Goal: Task Accomplishment & Management: Use online tool/utility

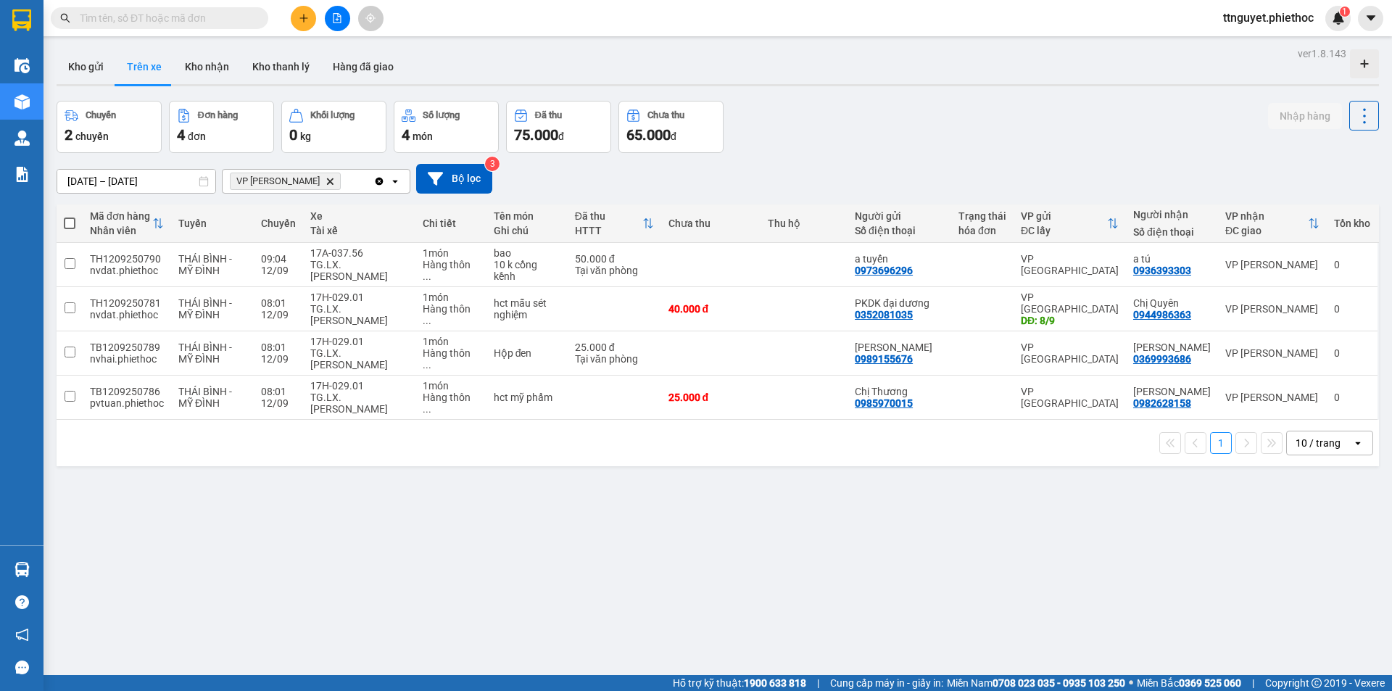
click at [126, 20] on input "text" at bounding box center [165, 18] width 171 height 16
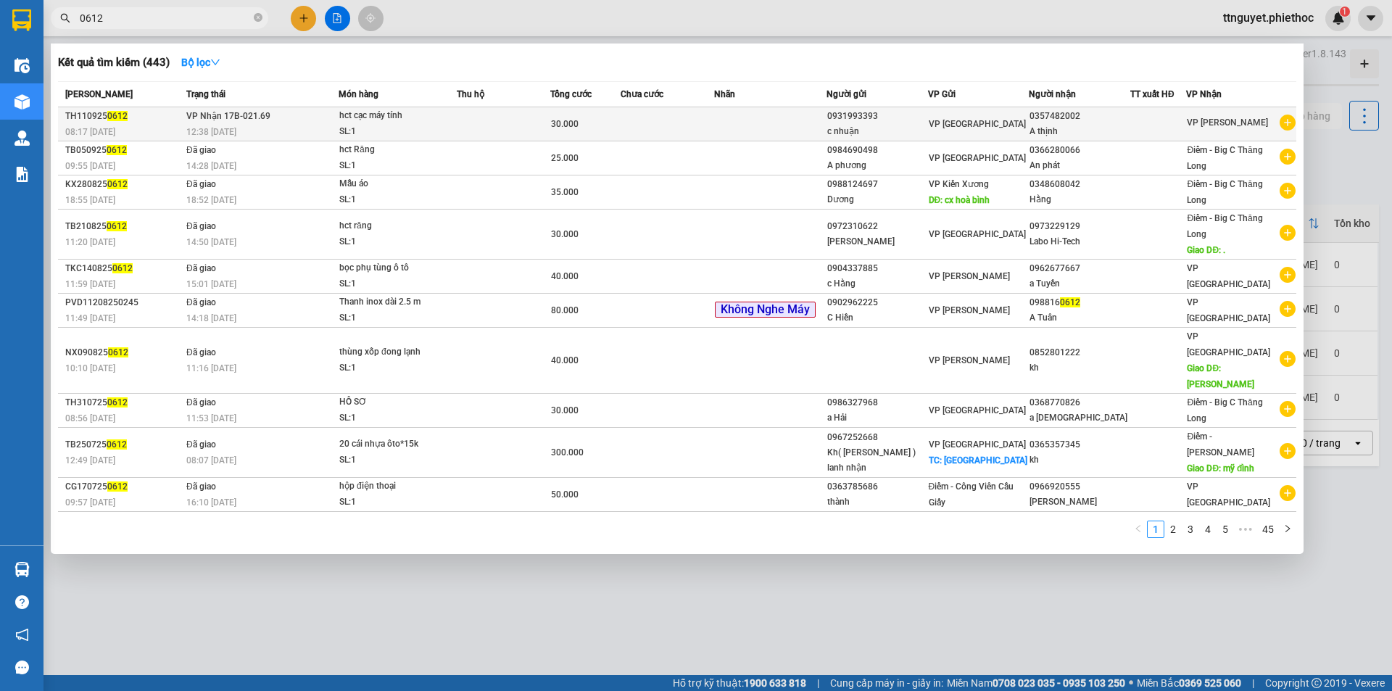
type input "0612"
click at [460, 122] on td at bounding box center [504, 124] width 94 height 34
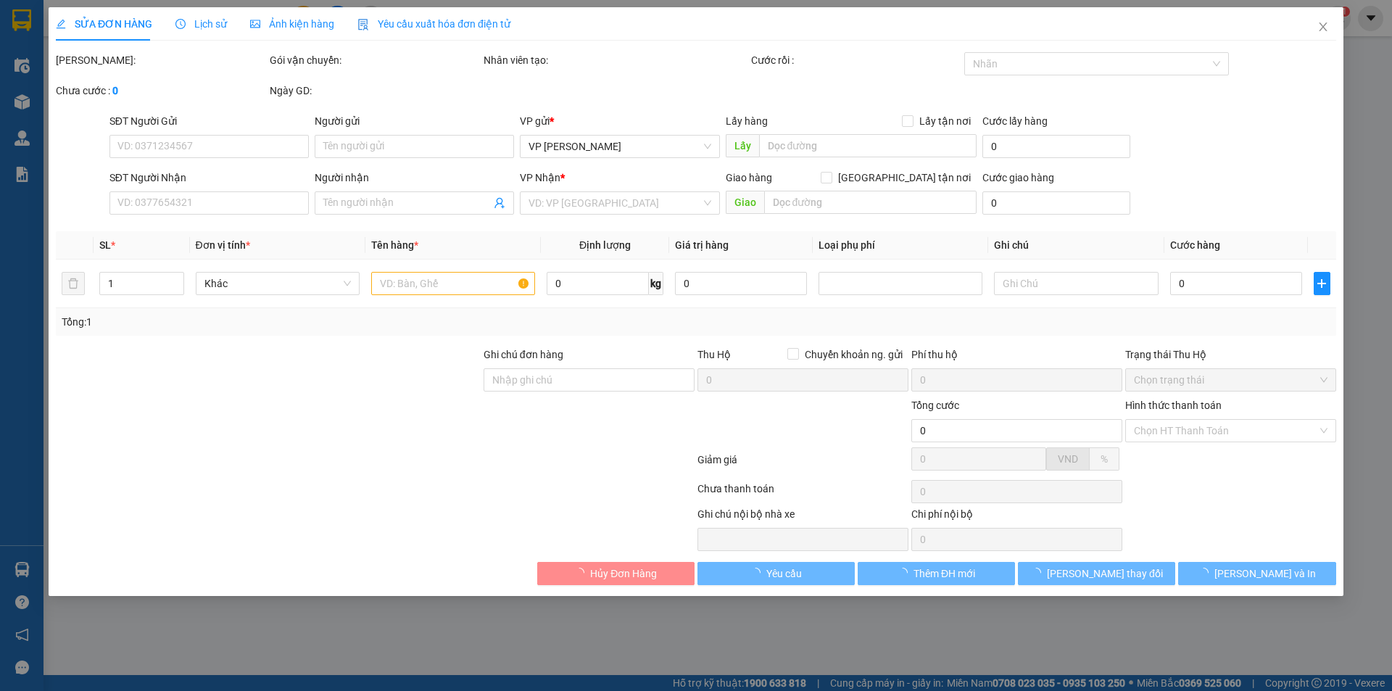
type input "0931993393"
type input "c nhuận"
type input "0357482002"
type input "A thịnh"
type input "30.000"
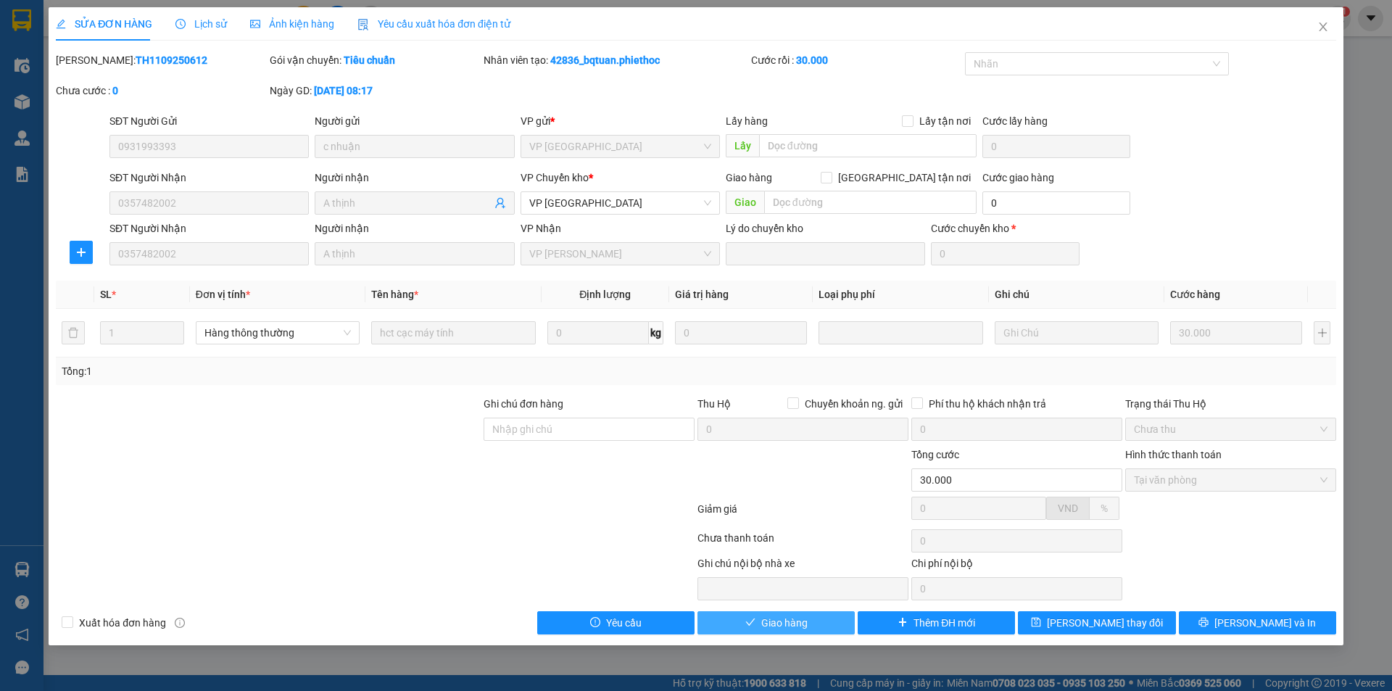
click at [799, 615] on span "Giao hàng" at bounding box center [784, 623] width 46 height 16
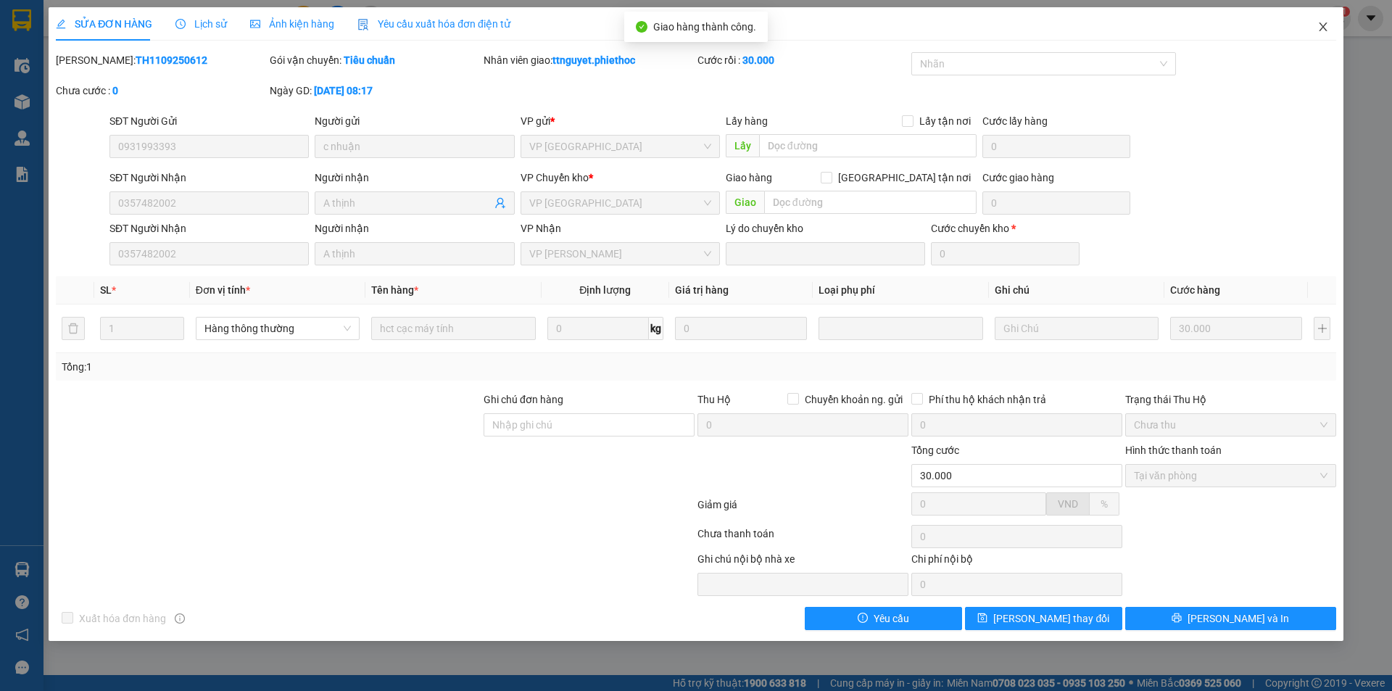
click at [1323, 25] on icon "close" at bounding box center [1324, 27] width 12 height 12
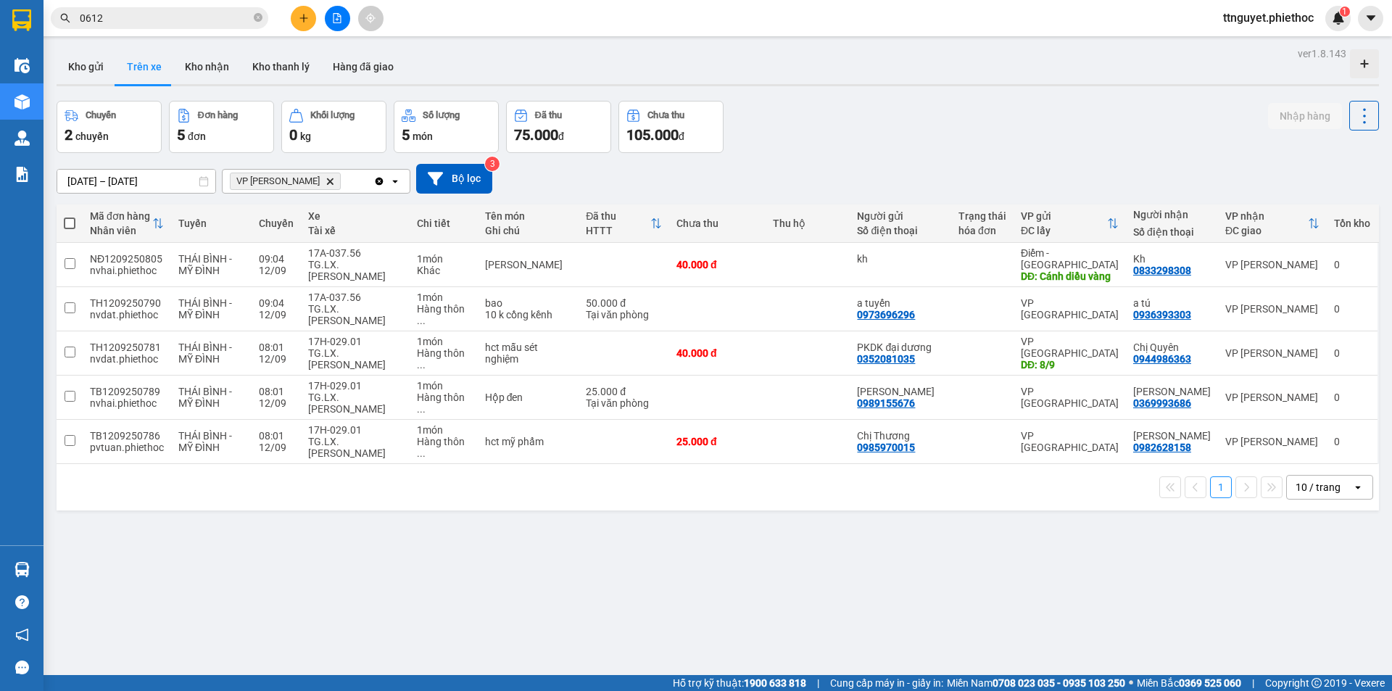
click at [139, 23] on input "0612" at bounding box center [165, 18] width 171 height 16
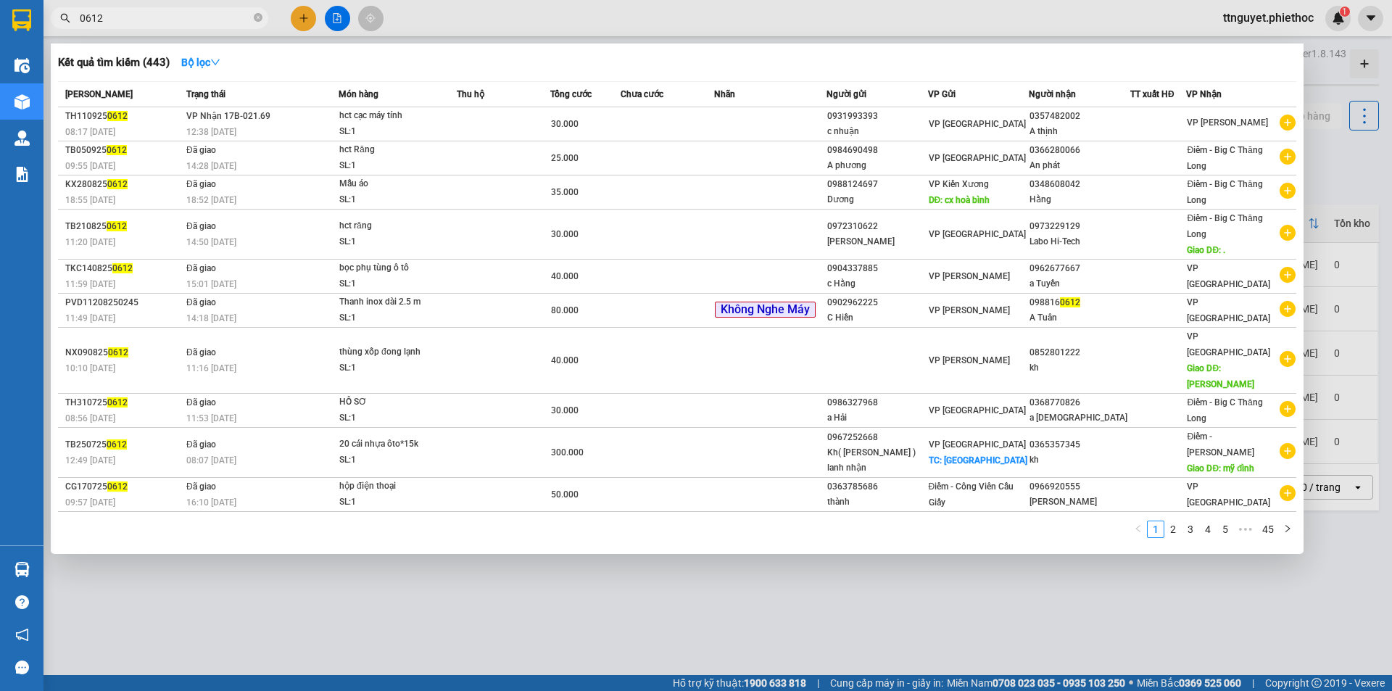
click at [139, 23] on input "0612" at bounding box center [165, 18] width 171 height 16
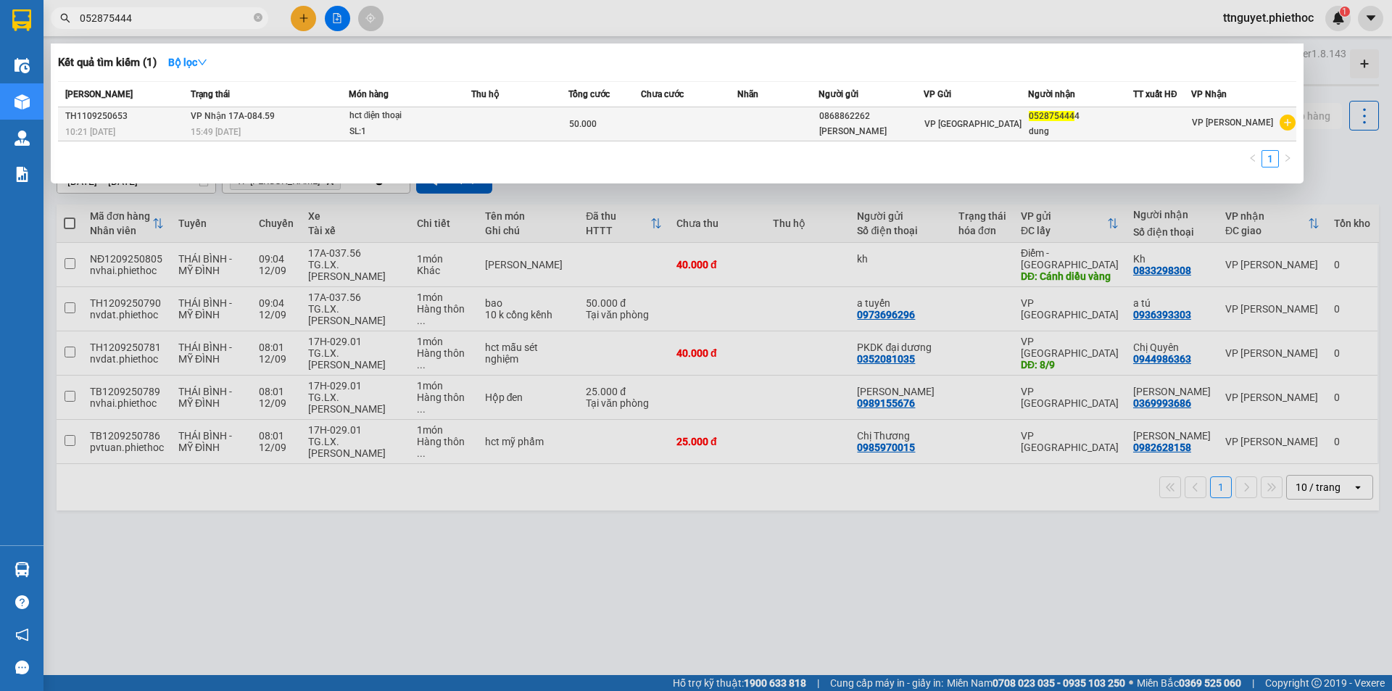
type input "052875444"
click at [330, 127] on div "15:49 [DATE]" at bounding box center [269, 132] width 157 height 16
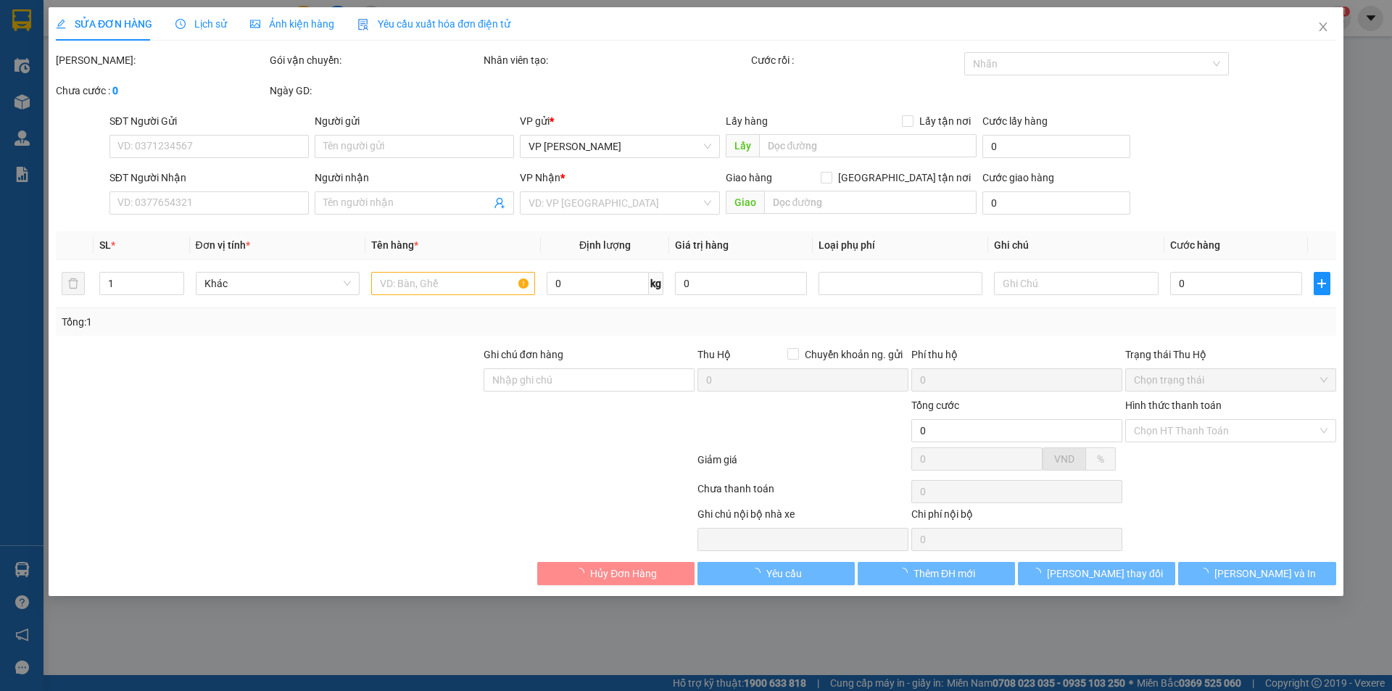
type input "0868862262"
type input "[PERSON_NAME]"
type input "0528754444"
type input "dung"
type input "50.000"
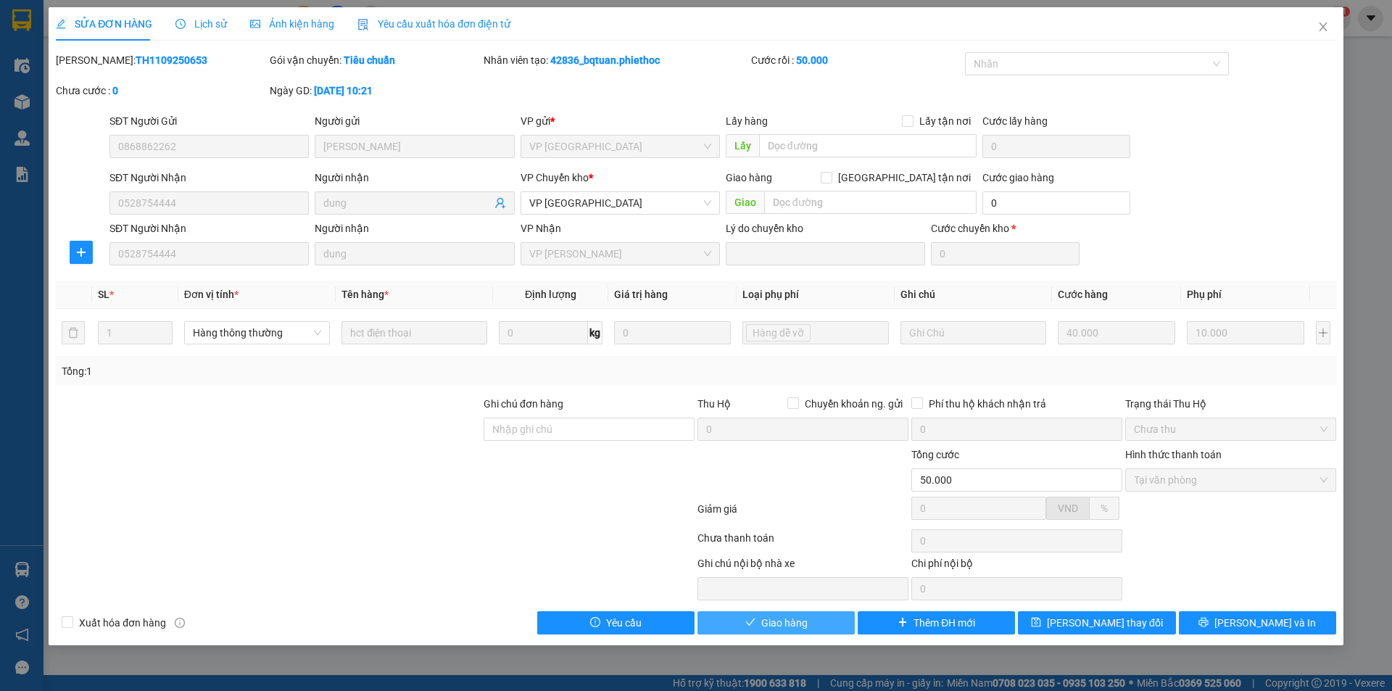
click at [786, 627] on span "Giao hàng" at bounding box center [784, 623] width 46 height 16
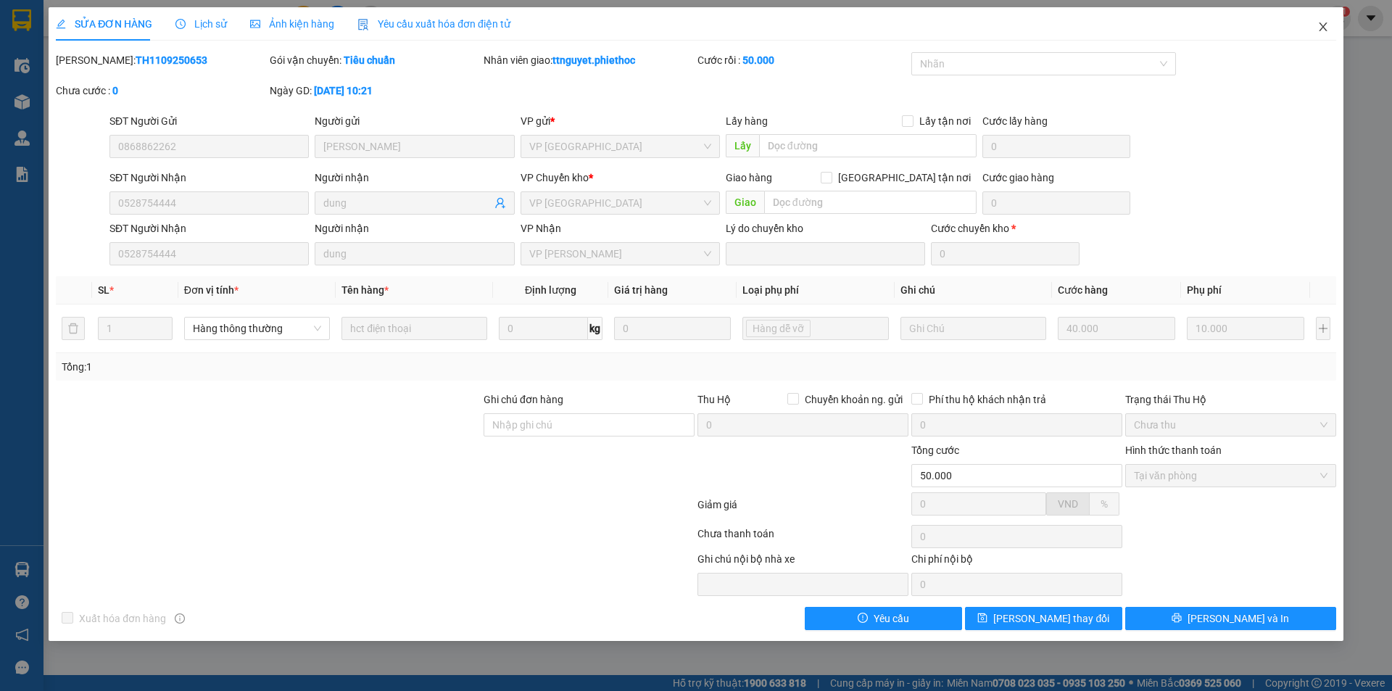
click at [1318, 22] on icon "close" at bounding box center [1324, 27] width 12 height 12
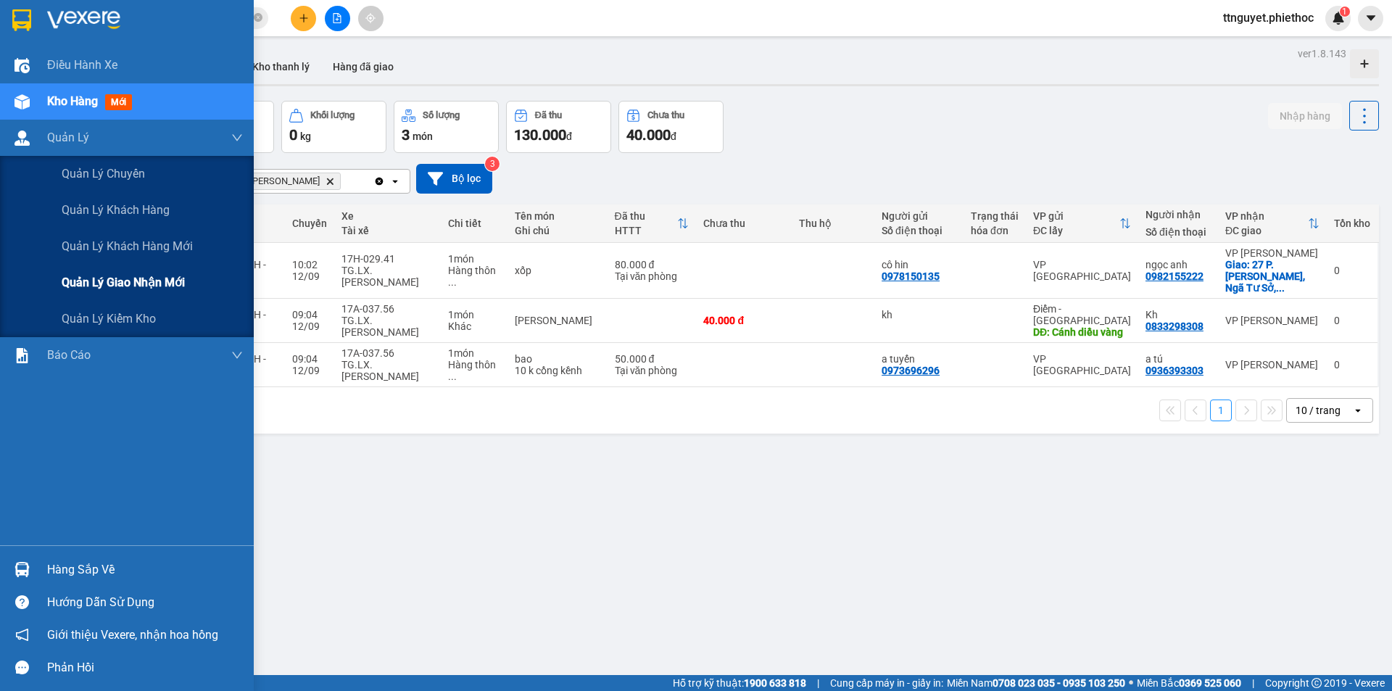
click at [80, 288] on span "Quản lý giao nhận mới" at bounding box center [123, 282] width 123 height 18
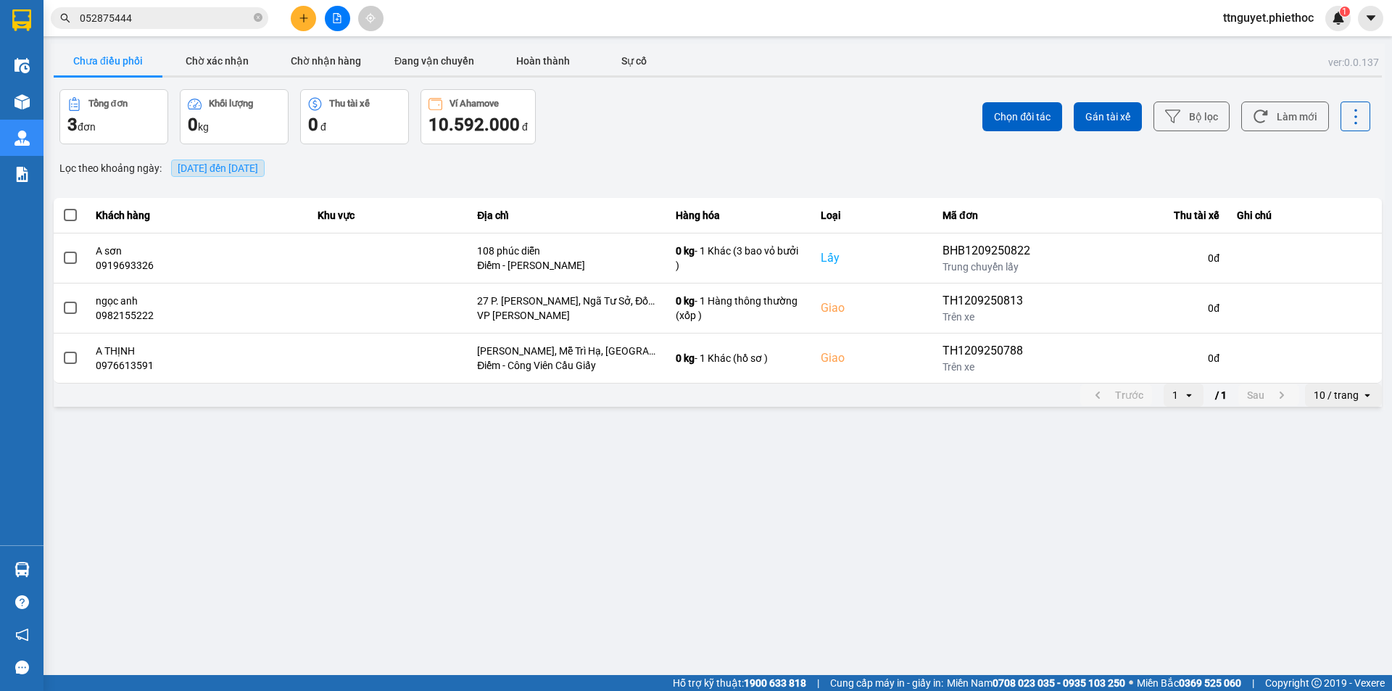
click at [231, 167] on span "[DATE] đến [DATE]" at bounding box center [218, 168] width 80 height 12
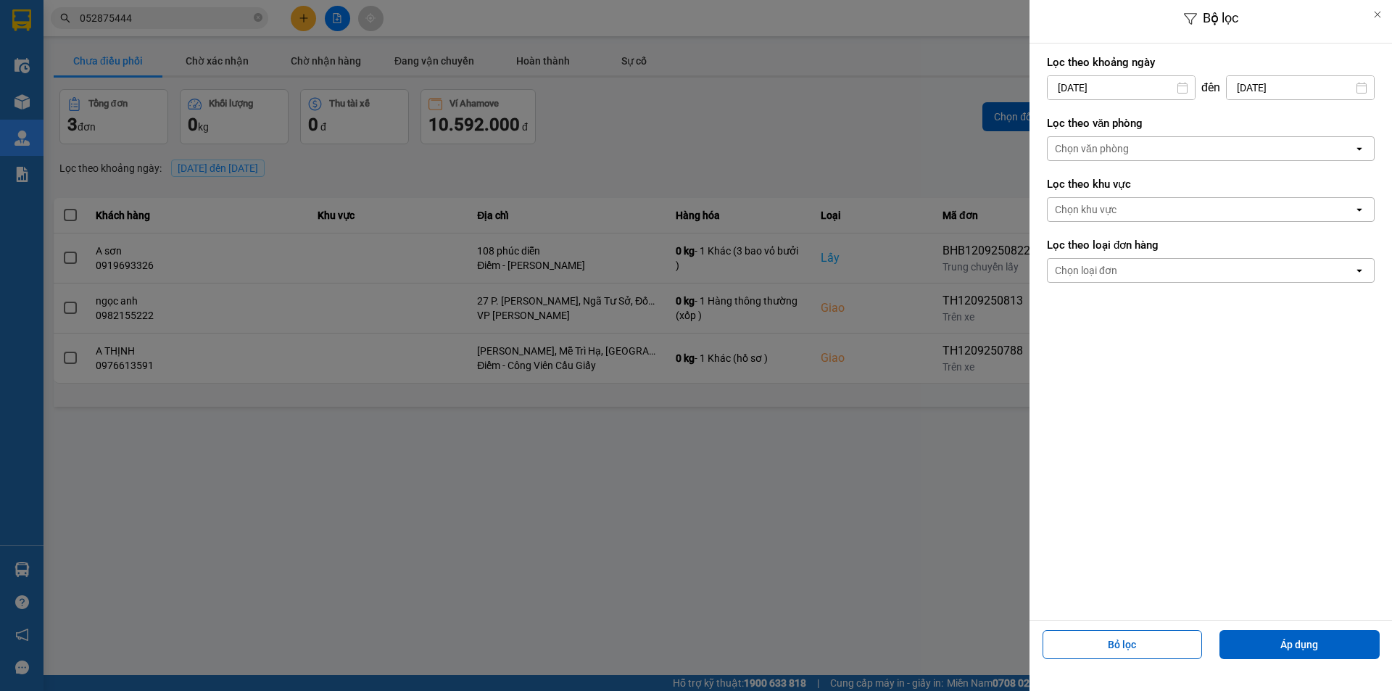
click at [1135, 91] on input "[DATE]" at bounding box center [1121, 87] width 147 height 23
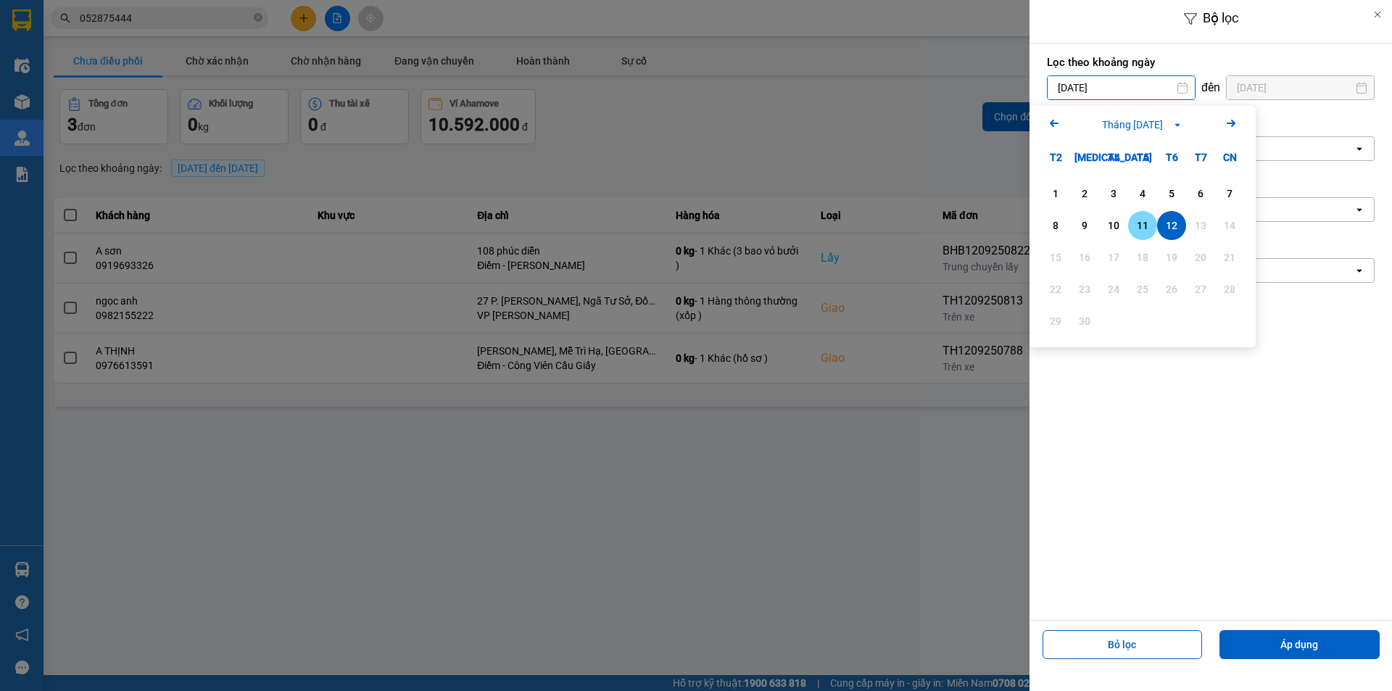
click at [1144, 222] on div "11" at bounding box center [1143, 225] width 20 height 17
type input "[DATE]"
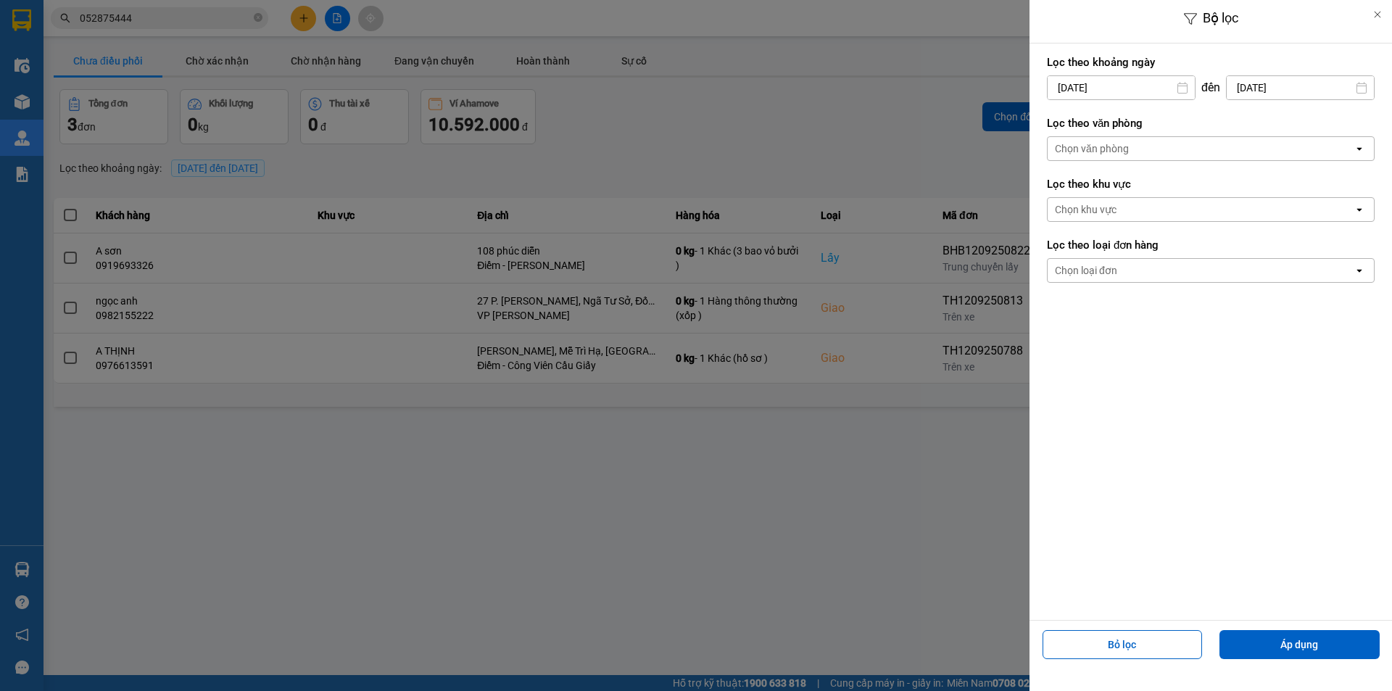
click at [1265, 96] on input "[DATE]" at bounding box center [1300, 87] width 147 height 23
click at [1281, 229] on div "11" at bounding box center [1279, 225] width 20 height 17
type input "[DATE]"
click at [1326, 643] on button "Áp dụng" at bounding box center [1300, 644] width 160 height 29
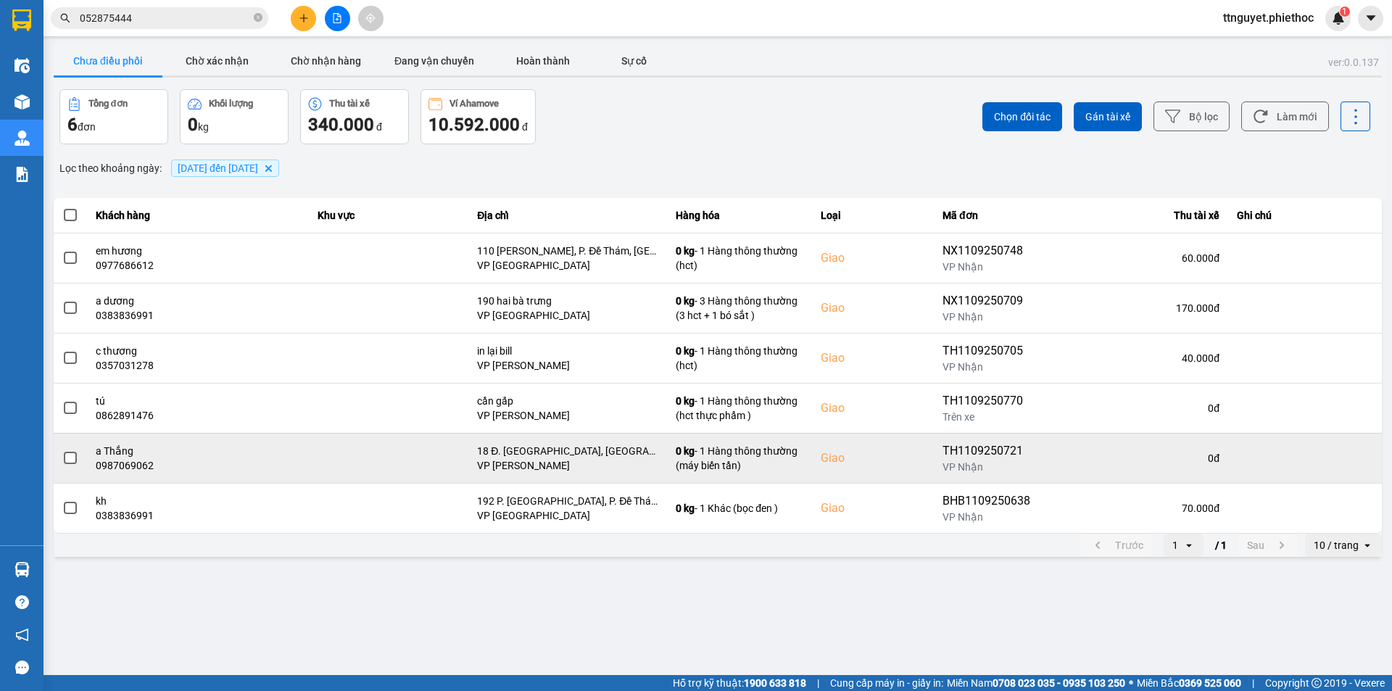
click at [77, 461] on label at bounding box center [70, 458] width 16 height 16
click at [62, 450] on input "checkbox" at bounding box center [62, 450] width 0 height 0
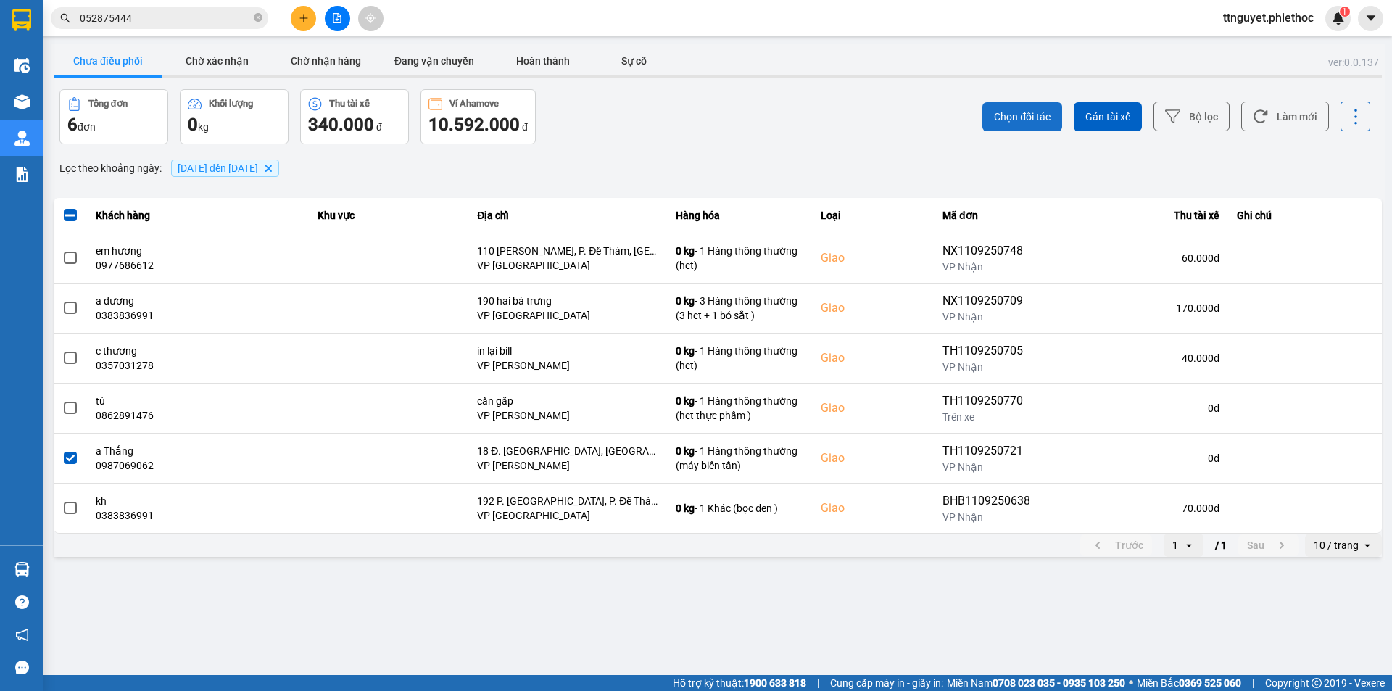
drag, startPoint x: 980, startPoint y: 109, endPoint x: 1027, endPoint y: 115, distance: 46.8
click at [1009, 112] on div "Chọn đối tác Gán tài xế Bộ lọc Làm mới" at bounding box center [1043, 116] width 656 height 55
click at [1027, 115] on span "Chọn đối tác" at bounding box center [1022, 117] width 57 height 15
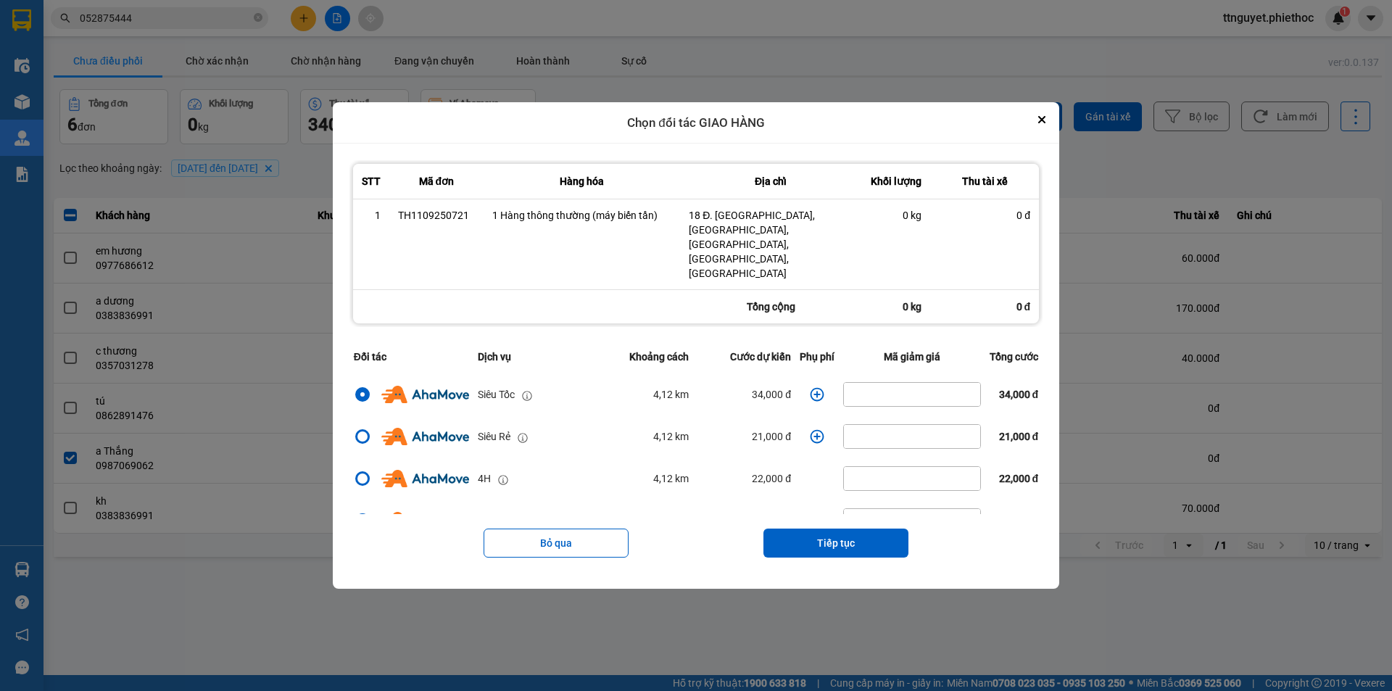
click at [814, 388] on icon "dialog" at bounding box center [818, 395] width 14 height 14
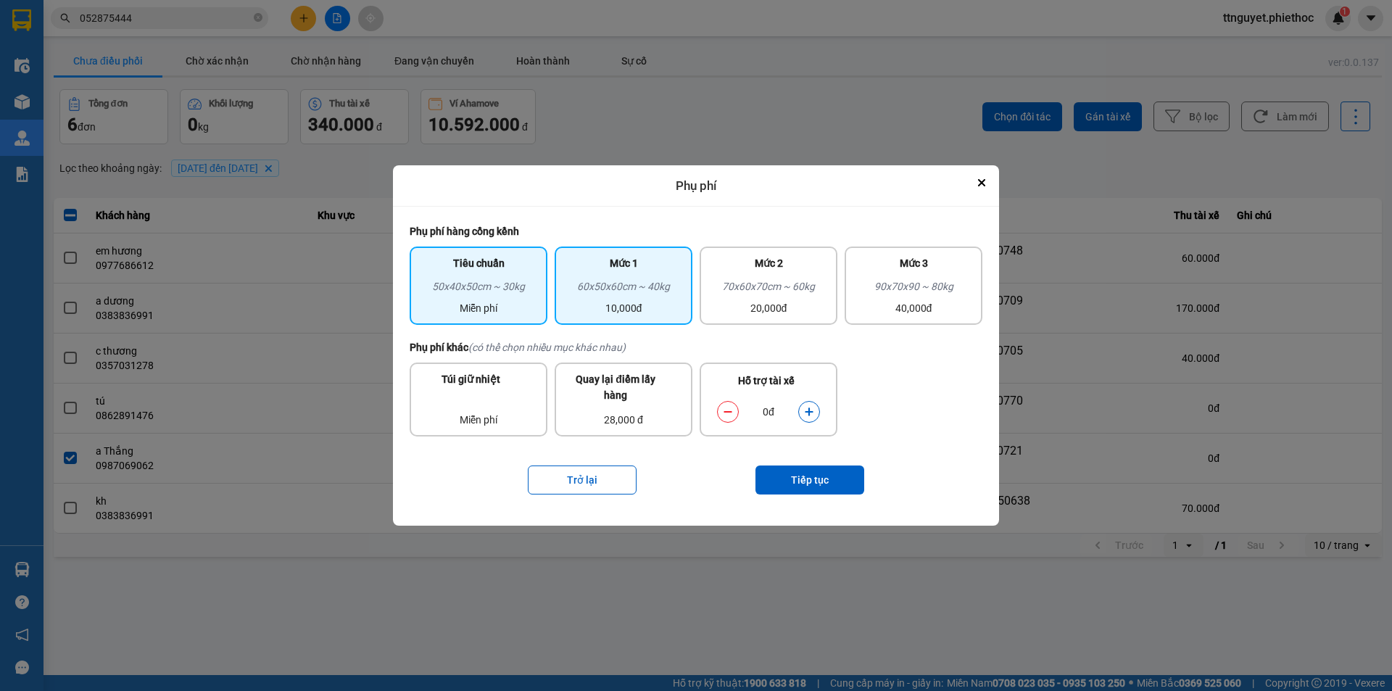
click at [645, 278] on div "Mức 1" at bounding box center [623, 266] width 120 height 23
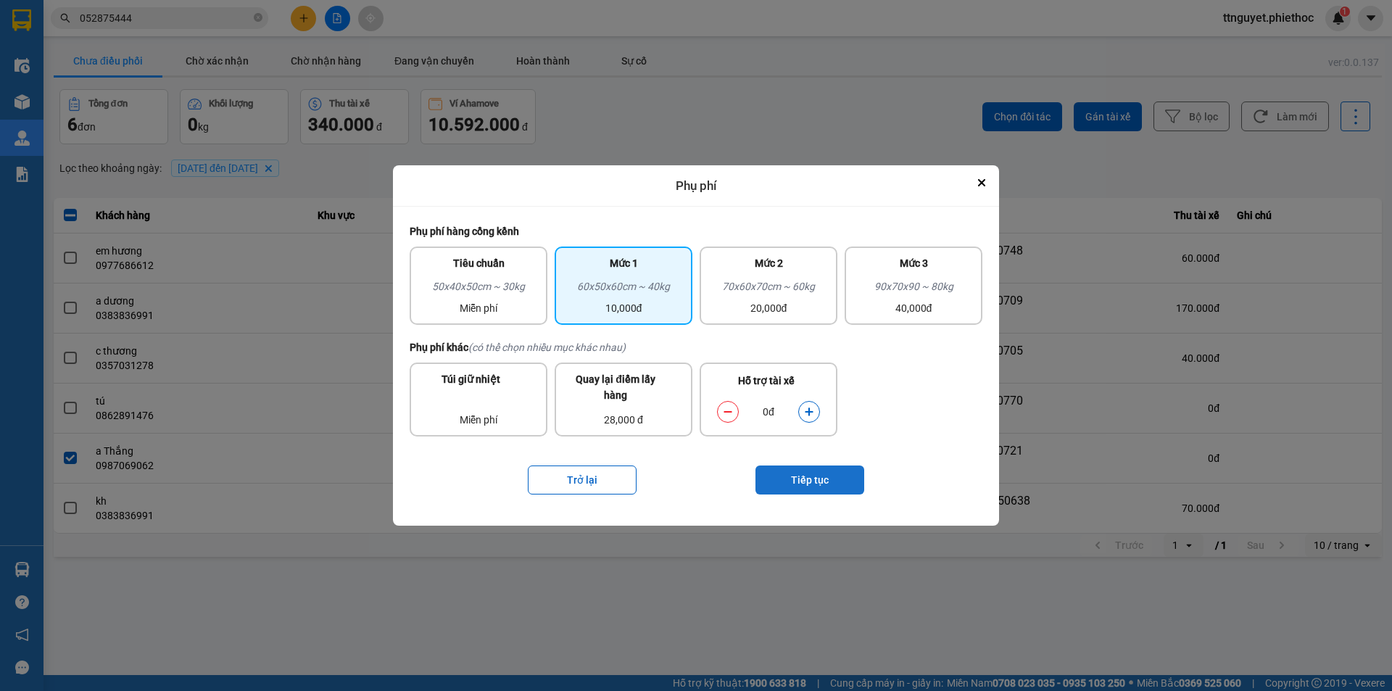
click at [817, 469] on button "Tiếp tục" at bounding box center [810, 480] width 109 height 29
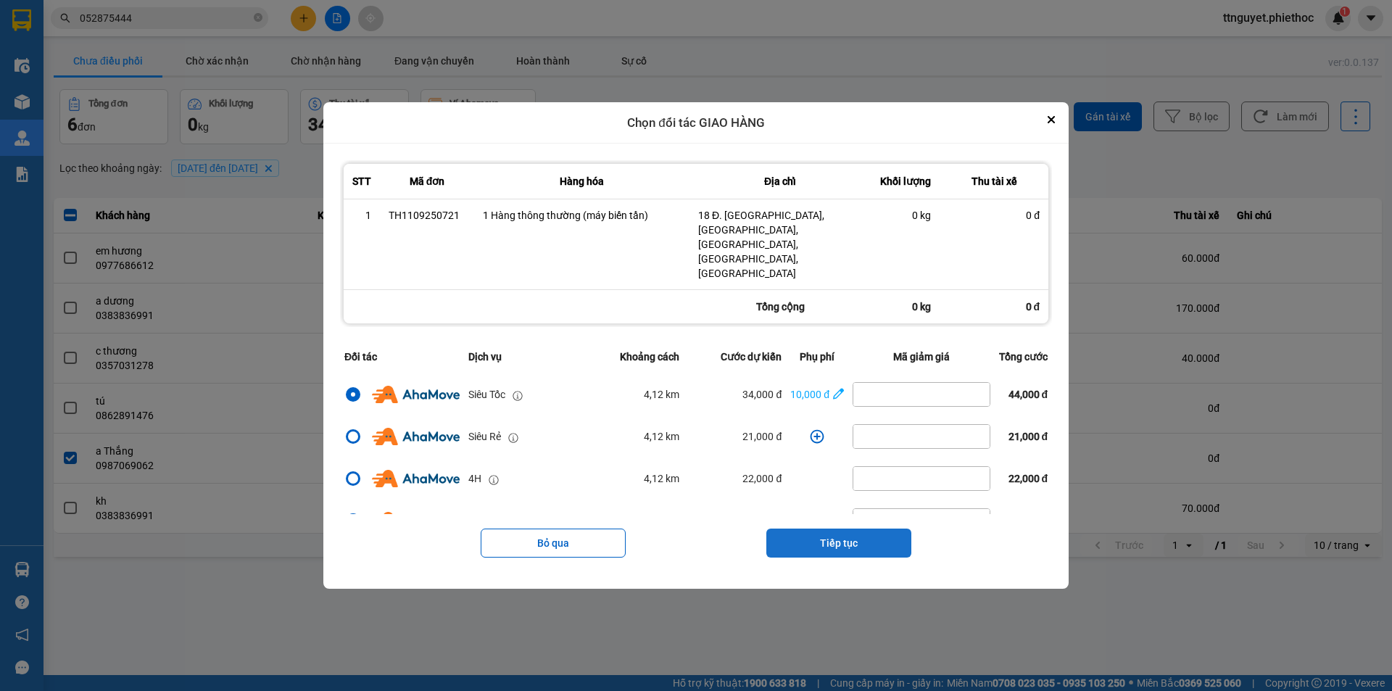
click at [844, 529] on button "Tiếp tục" at bounding box center [839, 543] width 145 height 29
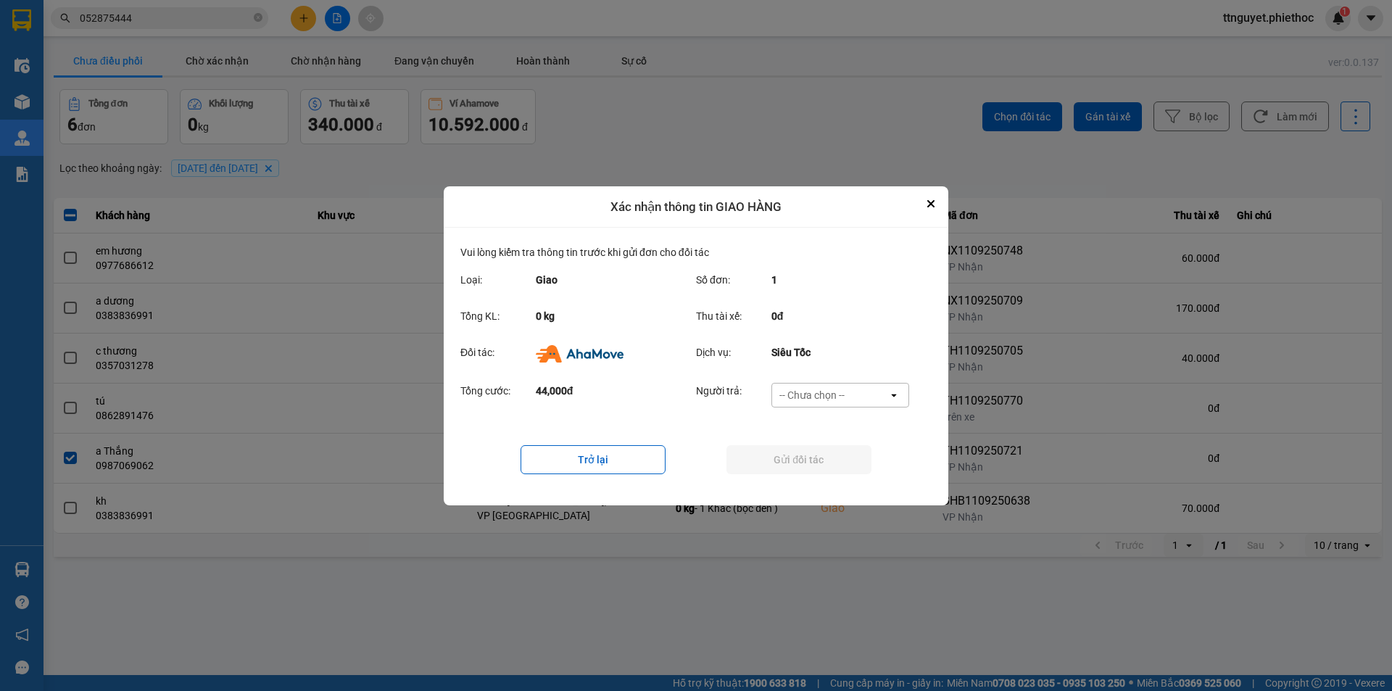
click at [851, 391] on div "-- Chưa chọn --" at bounding box center [830, 395] width 116 height 23
click at [843, 477] on div "Ví Ahamove" at bounding box center [840, 478] width 138 height 26
click at [840, 462] on button "Gửi đối tác" at bounding box center [799, 459] width 145 height 29
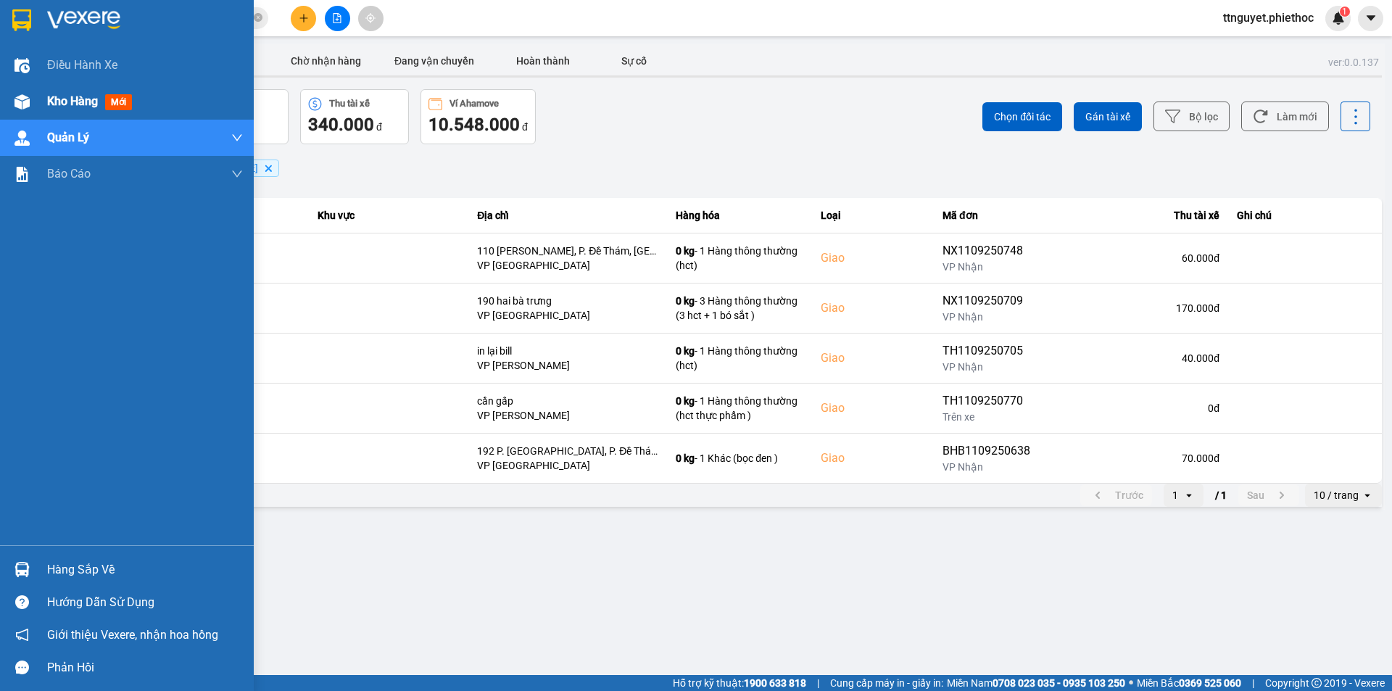
click at [25, 100] on img at bounding box center [22, 101] width 15 height 15
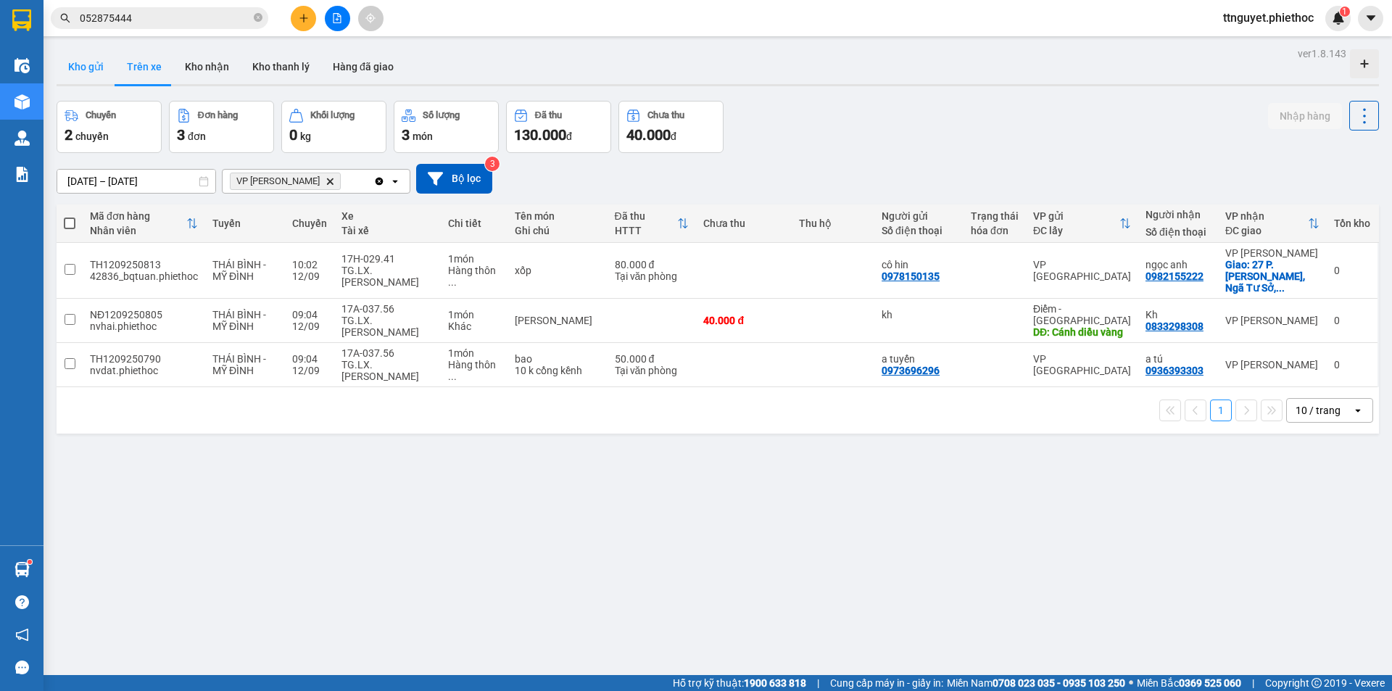
click at [83, 70] on button "Kho gửi" at bounding box center [86, 66] width 59 height 35
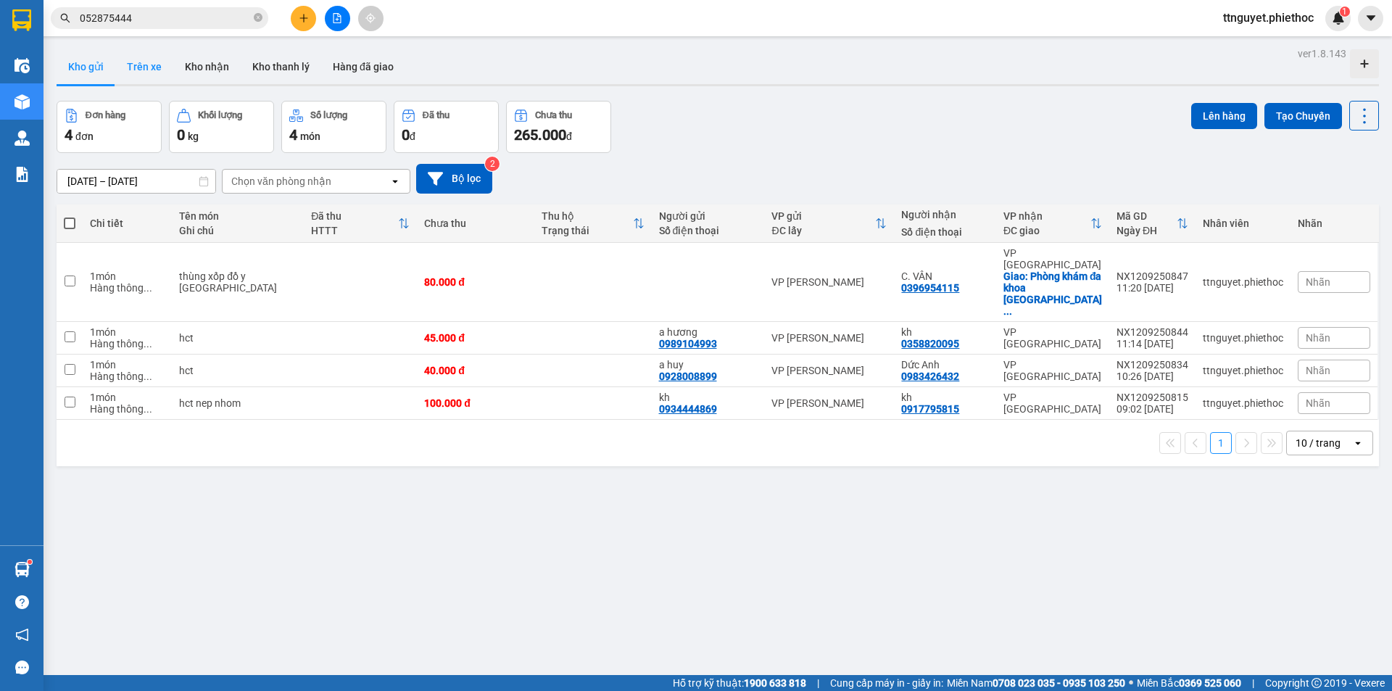
click at [145, 69] on button "Trên xe" at bounding box center [144, 66] width 58 height 35
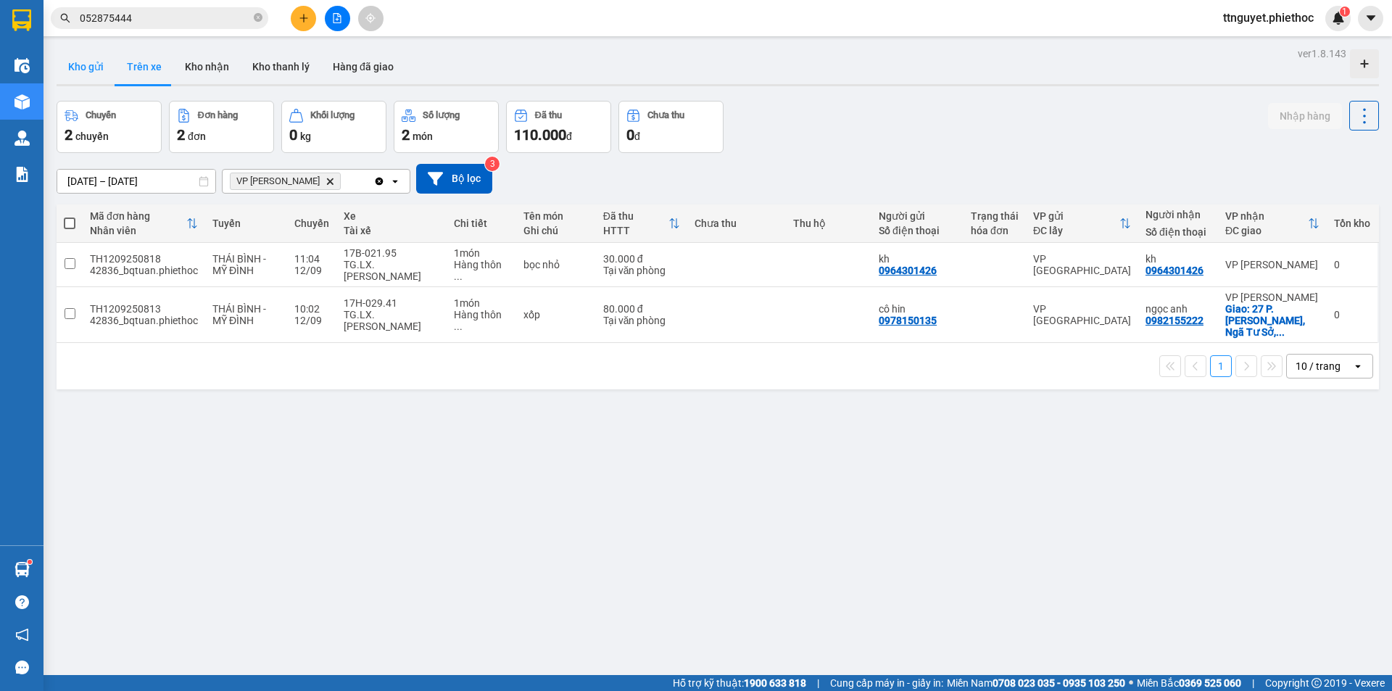
click at [82, 67] on button "Kho gửi" at bounding box center [86, 66] width 59 height 35
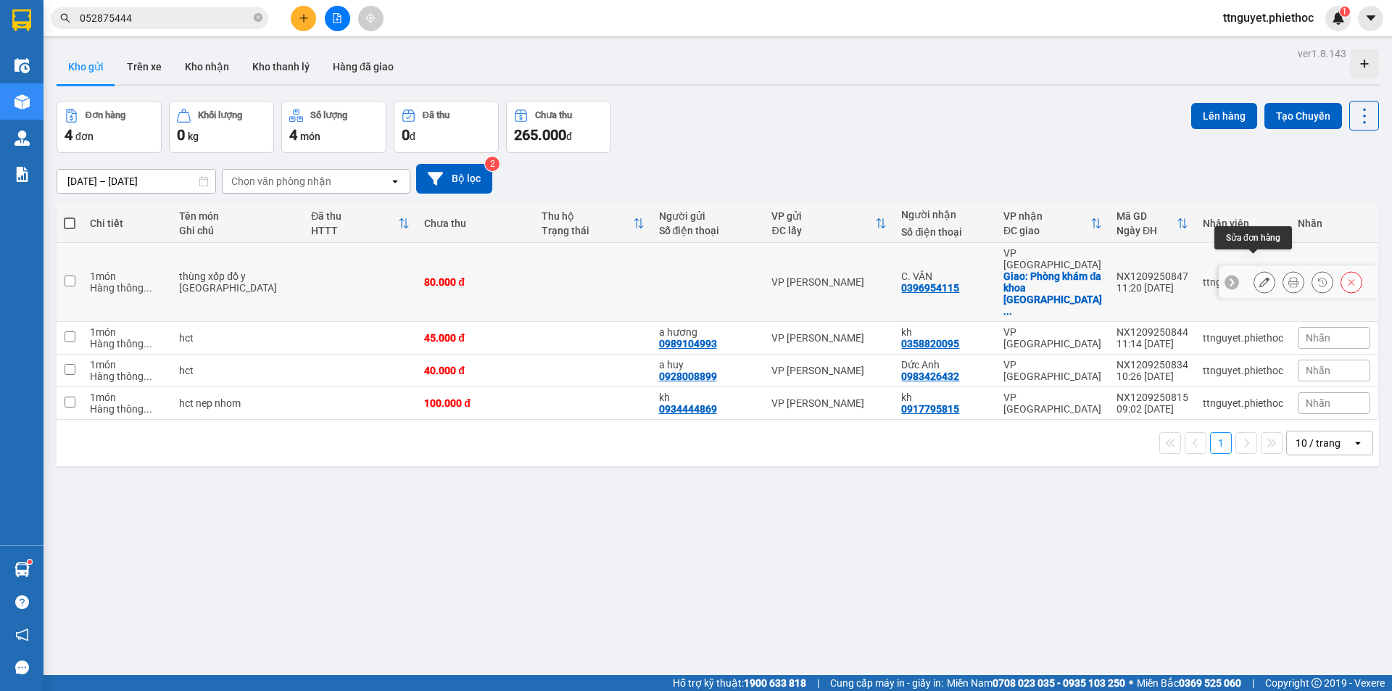
click at [1256, 272] on button at bounding box center [1265, 282] width 20 height 25
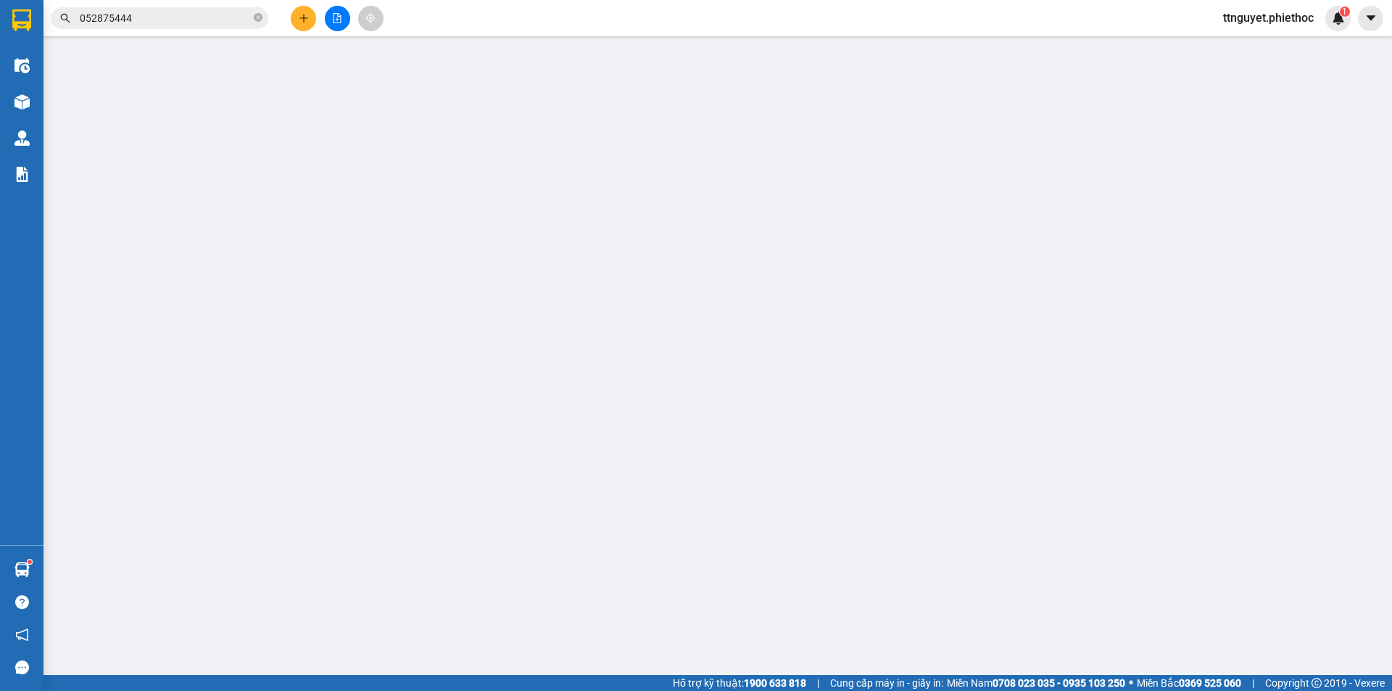
type input "0396954115"
type input "C. VÂN"
checkbox input "true"
type input "Phòng khám đa khoa [GEOGRAPHIC_DATA], Đường [PERSON_NAME] Phớn, [GEOGRAPHIC_DAT…"
type input "80.000"
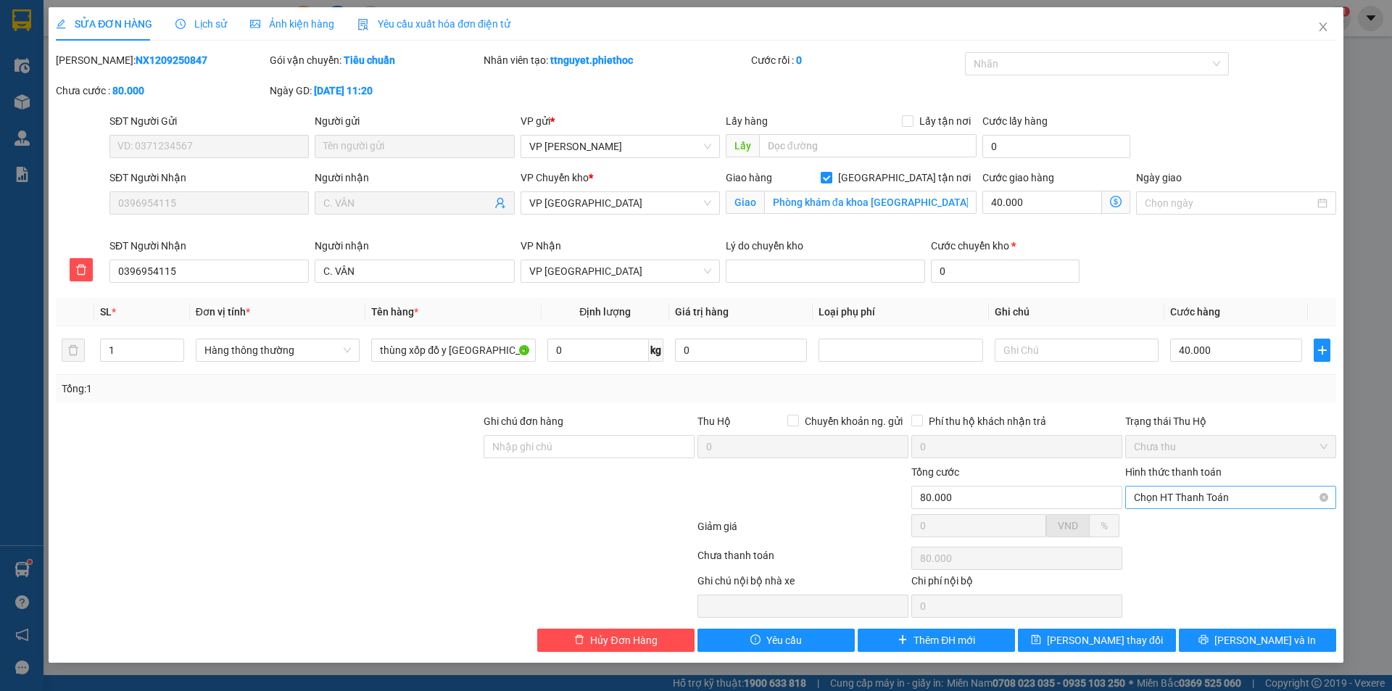
click at [1218, 494] on span "Chọn HT Thanh Toán" at bounding box center [1231, 498] width 194 height 22
click at [1209, 528] on div "Tại văn phòng" at bounding box center [1231, 527] width 194 height 16
type input "0"
click at [1219, 643] on button "[PERSON_NAME] và In" at bounding box center [1257, 640] width 157 height 23
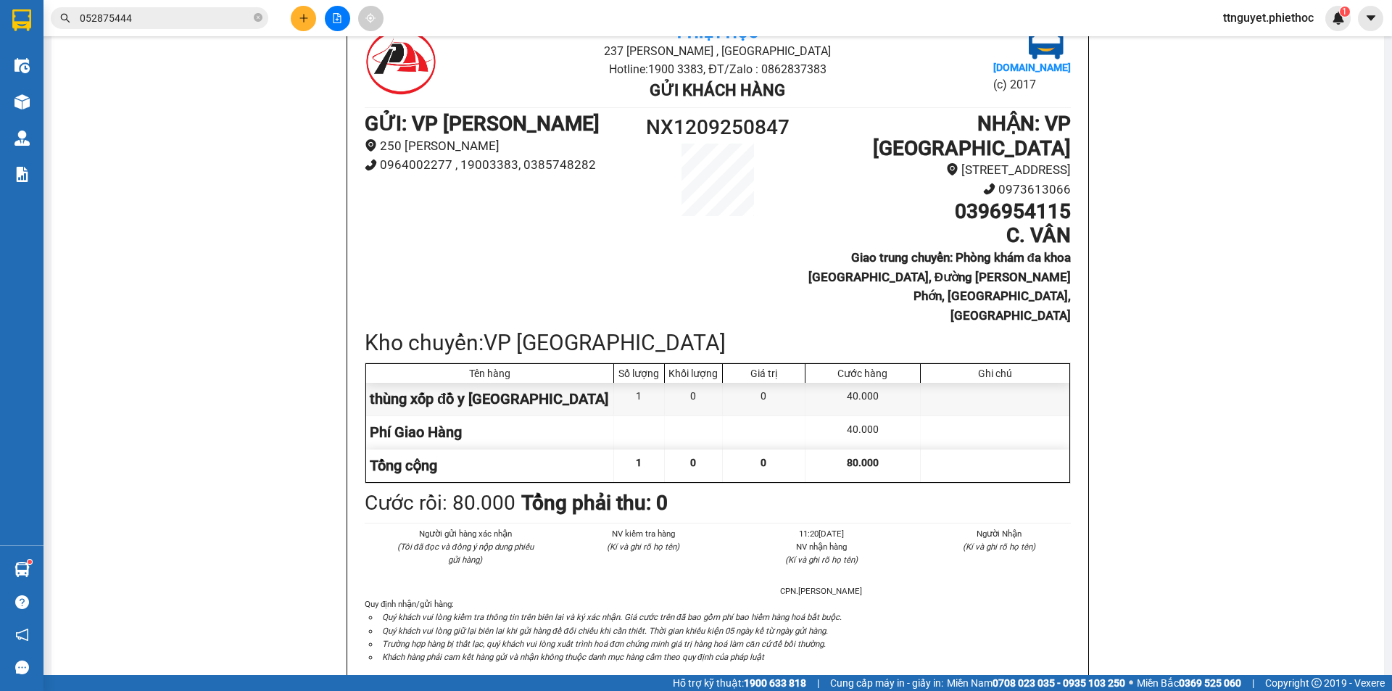
scroll to position [145, 0]
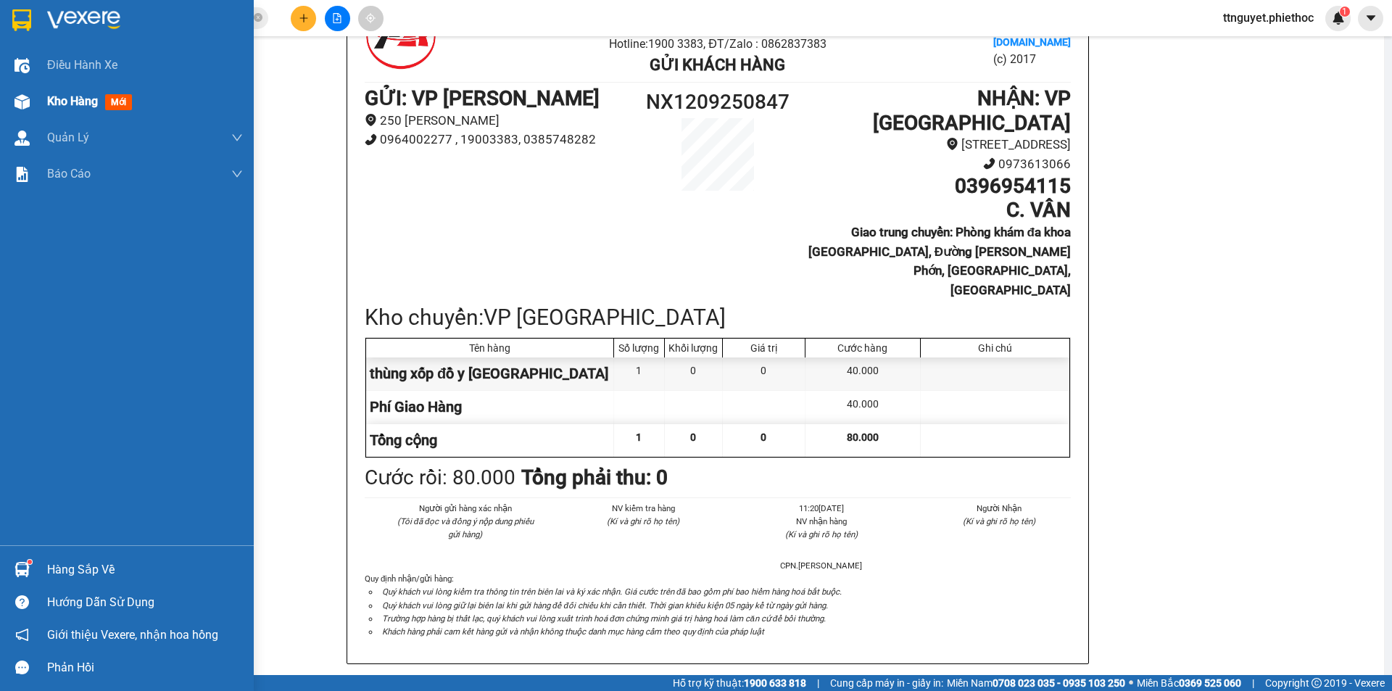
click at [22, 99] on img at bounding box center [22, 101] width 15 height 15
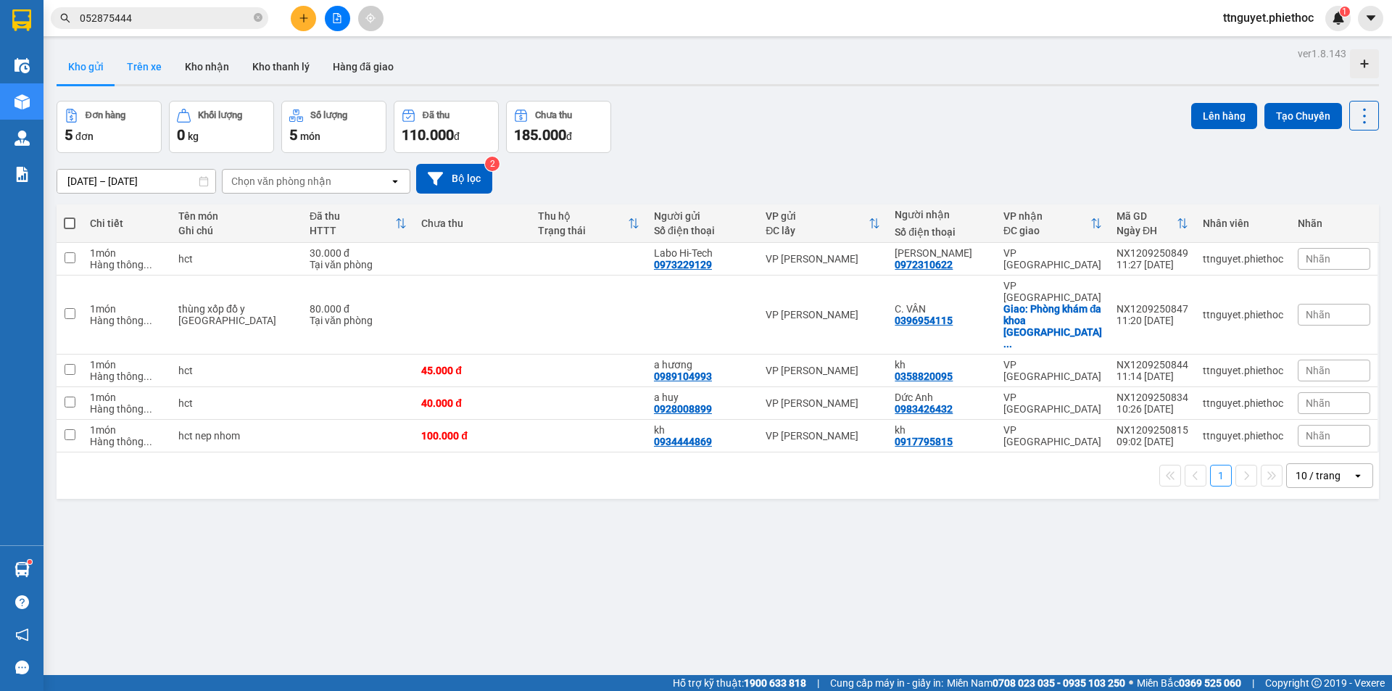
click at [141, 57] on button "Trên xe" at bounding box center [144, 66] width 58 height 35
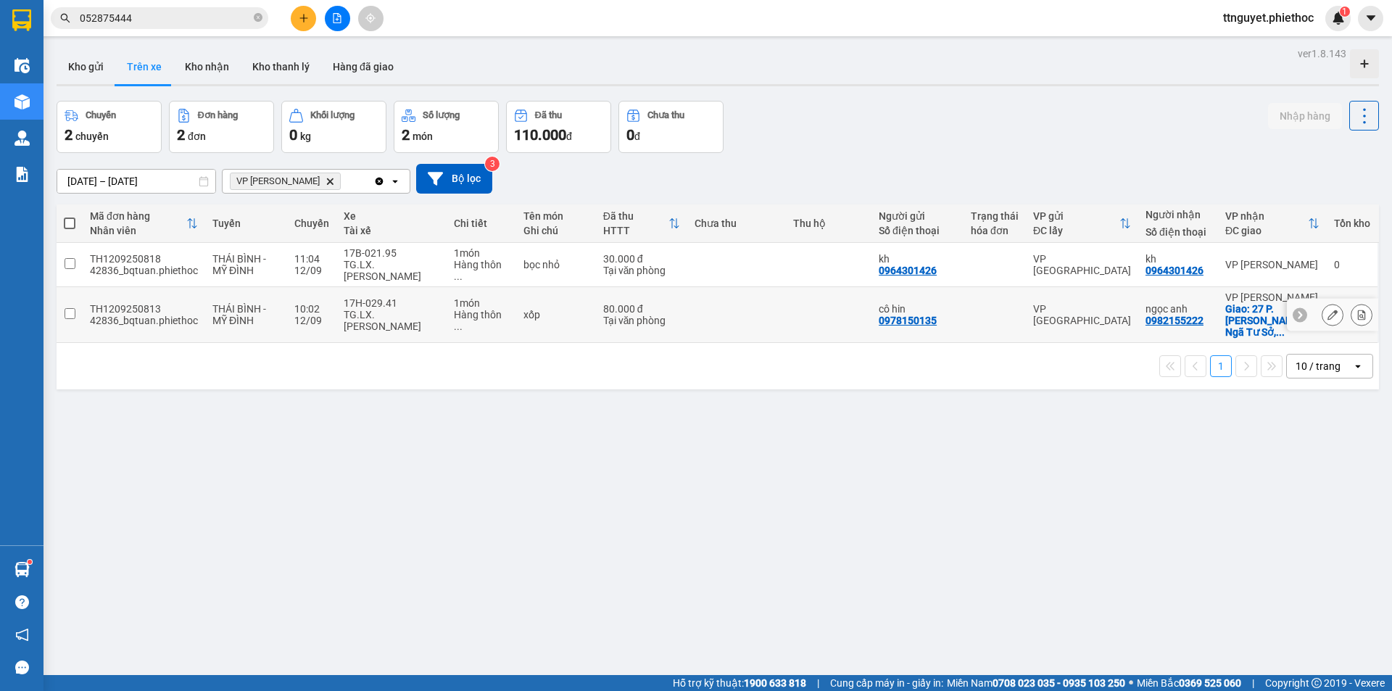
click at [1328, 310] on icon at bounding box center [1333, 315] width 10 height 10
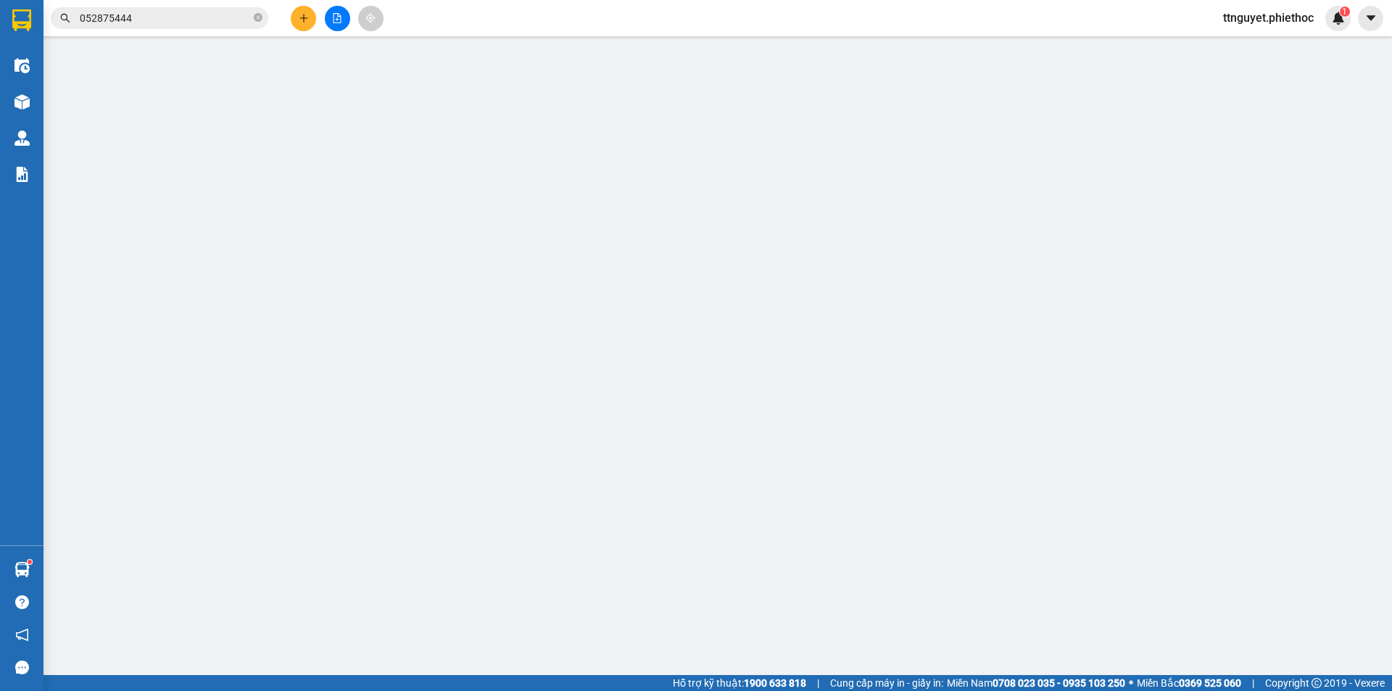
type input "0978150135"
type input "cô hin"
type input "0982155222"
type input "ngọc anh"
checkbox input "true"
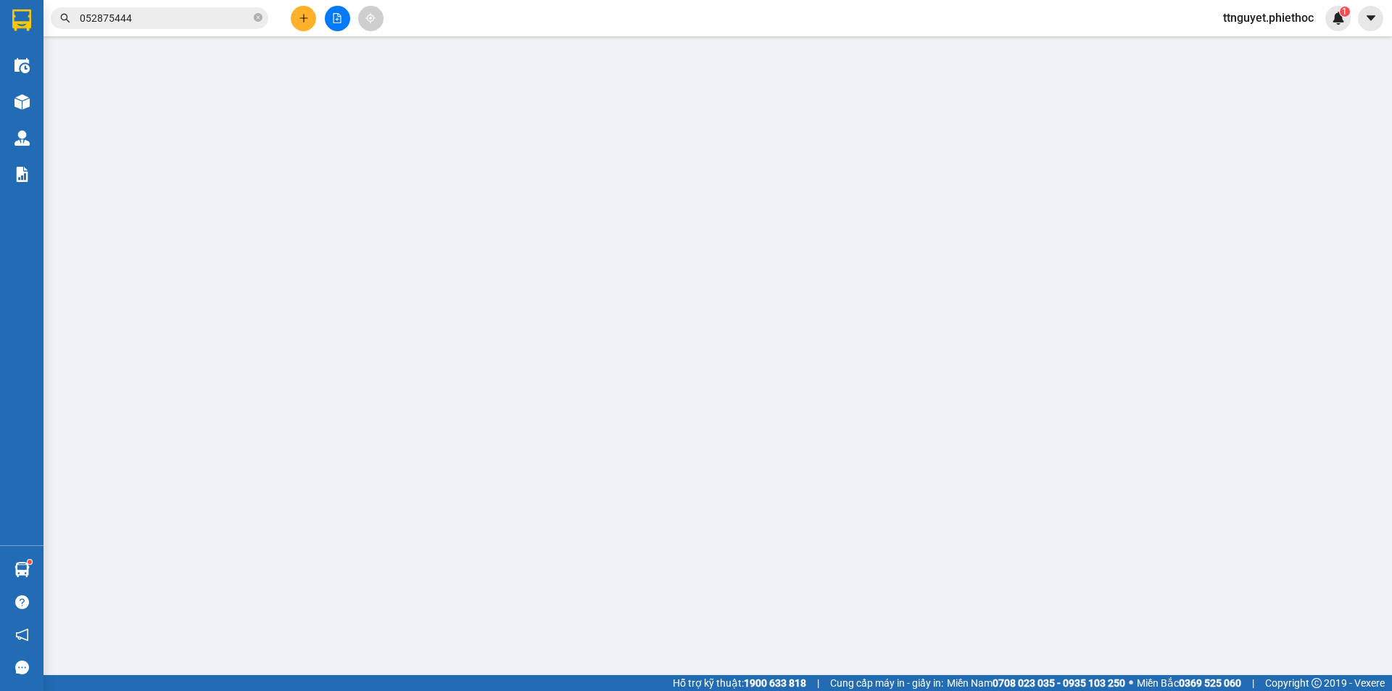
type input "27 P. [PERSON_NAME], Ngã Tư Sở, Đống Đa, [GEOGRAPHIC_DATA], [GEOGRAPHIC_DATA]"
type input "80.000"
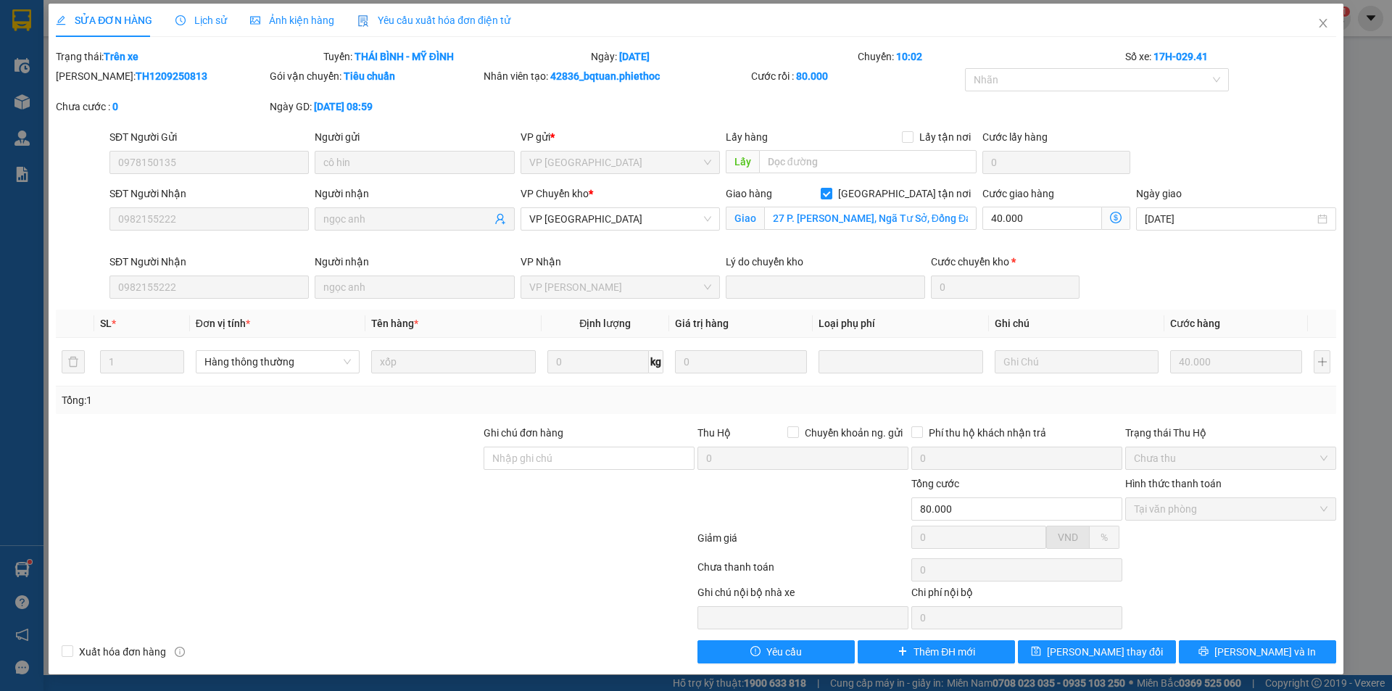
scroll to position [4, 0]
click at [1318, 25] on icon "close" at bounding box center [1324, 23] width 12 height 12
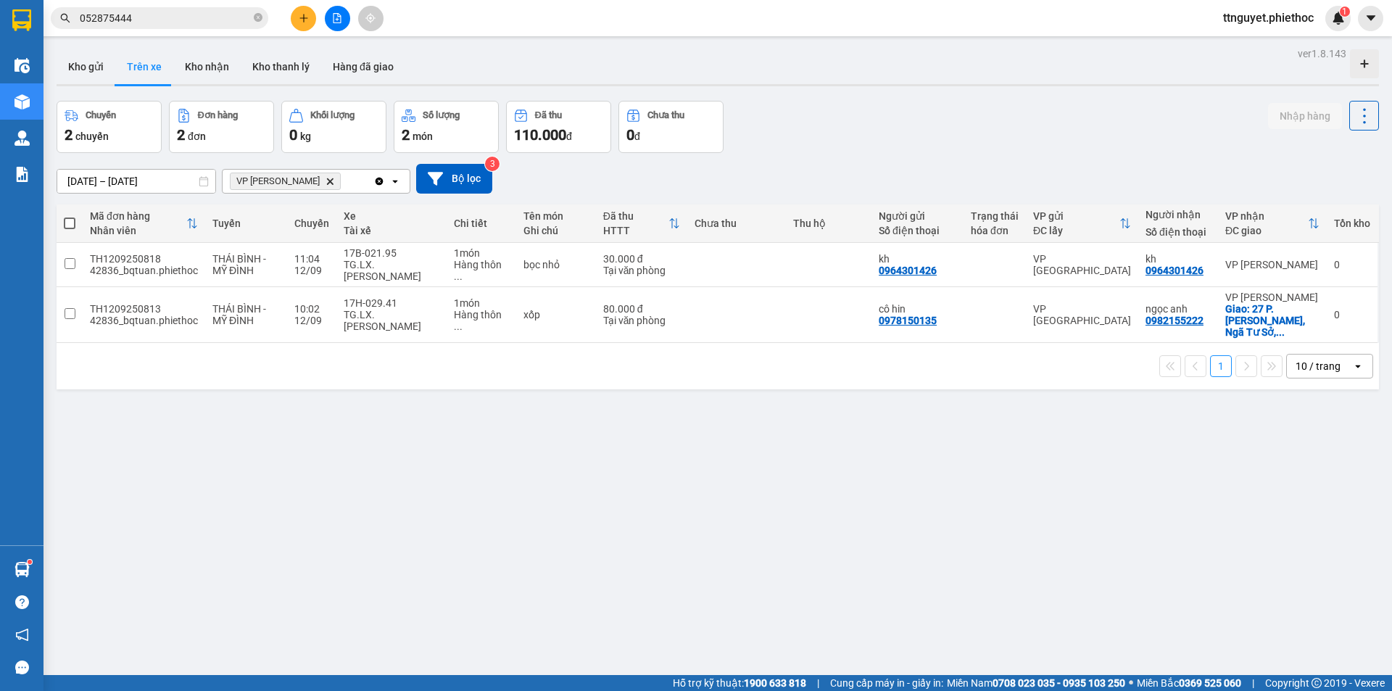
drag, startPoint x: 82, startPoint y: 67, endPoint x: 120, endPoint y: 49, distance: 41.8
click at [82, 67] on button "Kho gửi" at bounding box center [86, 66] width 59 height 35
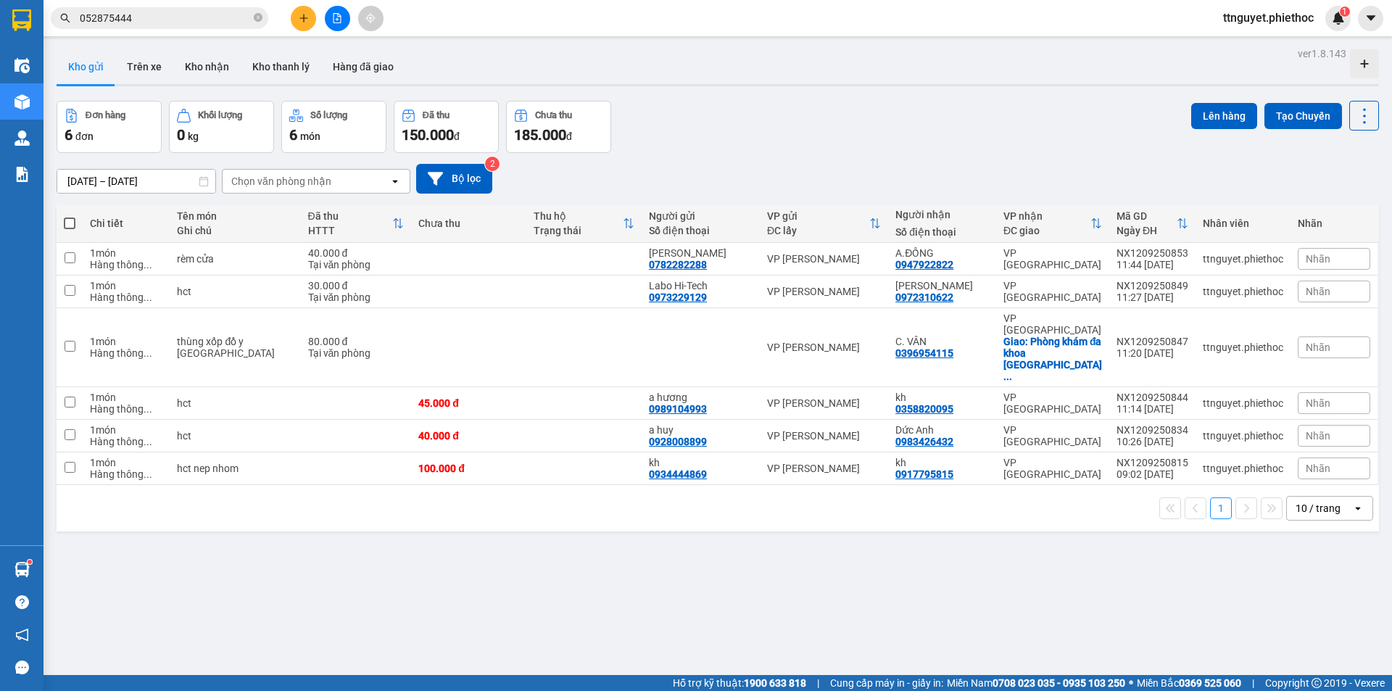
click at [183, 124] on div "ver 1.8.143 Kho gửi Trên xe Kho nhận Kho thanh [PERSON_NAME] đã giao Đơn hàng 6…" at bounding box center [718, 389] width 1334 height 691
click at [147, 62] on button "Trên xe" at bounding box center [144, 66] width 58 height 35
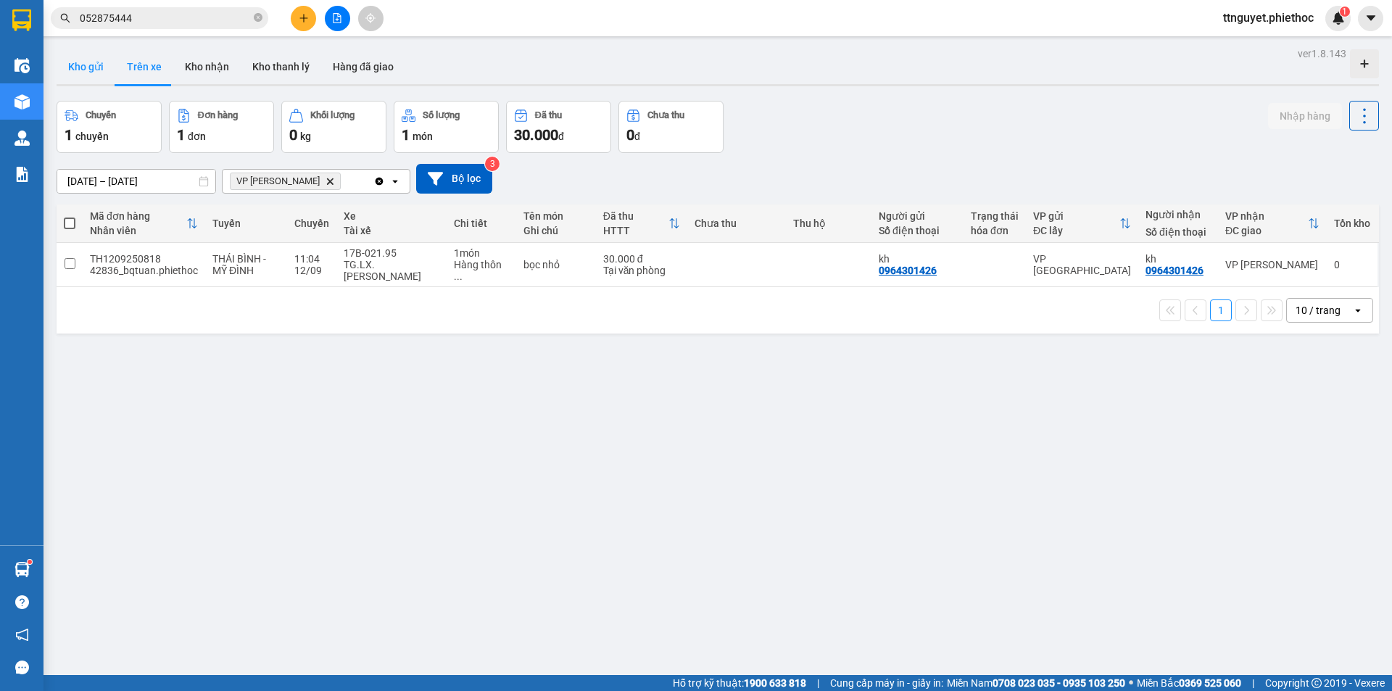
click at [94, 65] on button "Kho gửi" at bounding box center [86, 66] width 59 height 35
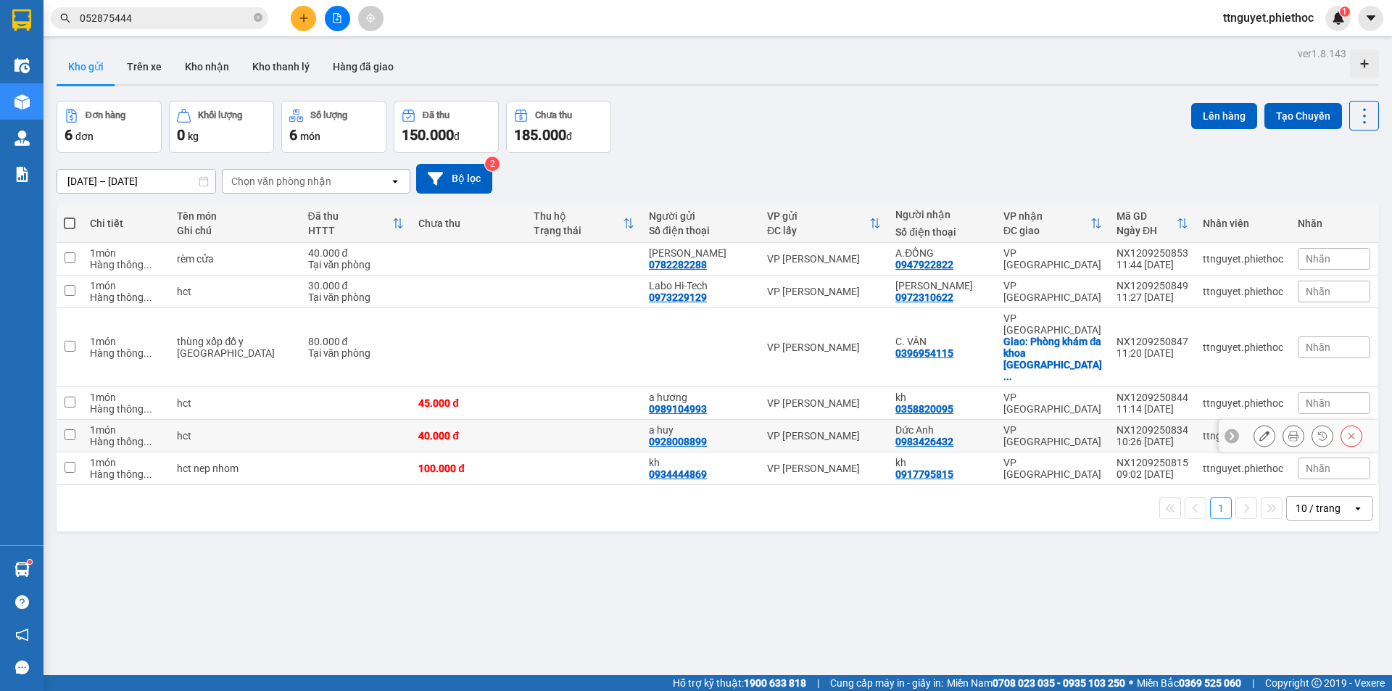
click at [323, 420] on td at bounding box center [356, 436] width 111 height 33
checkbox input "true"
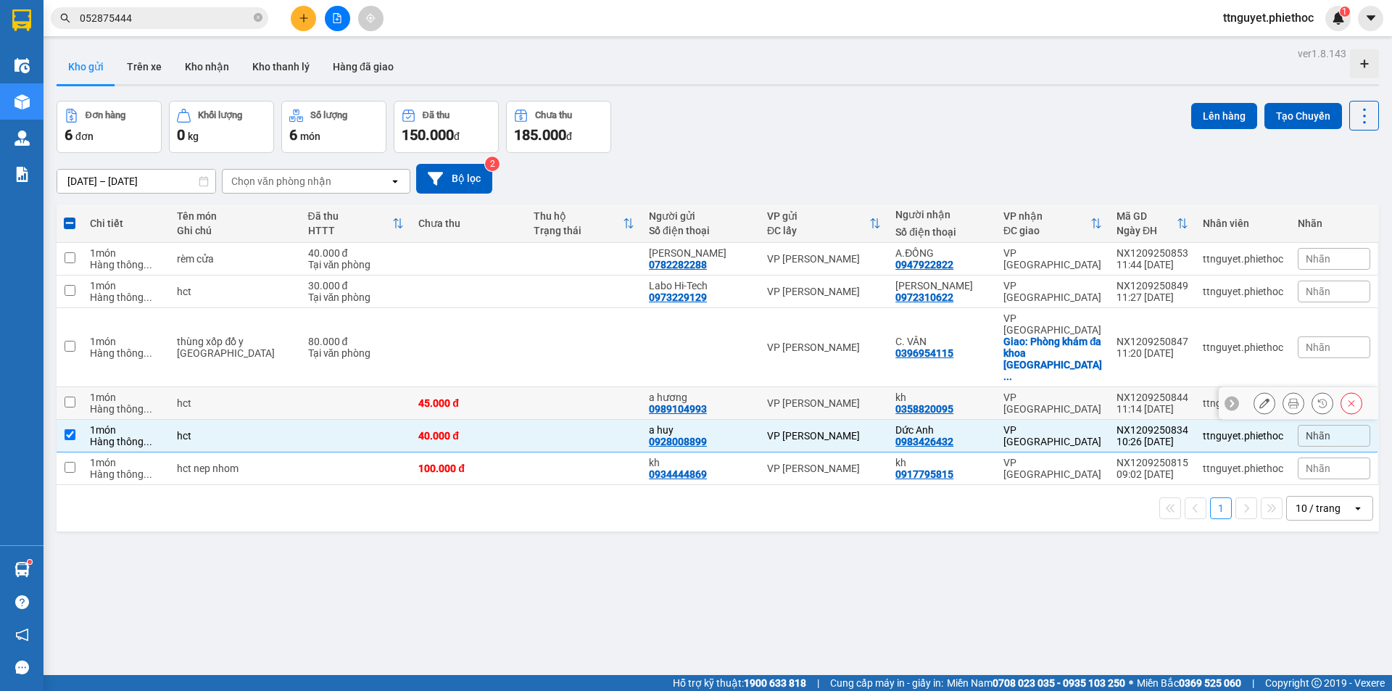
click at [326, 387] on td at bounding box center [356, 403] width 111 height 33
checkbox input "true"
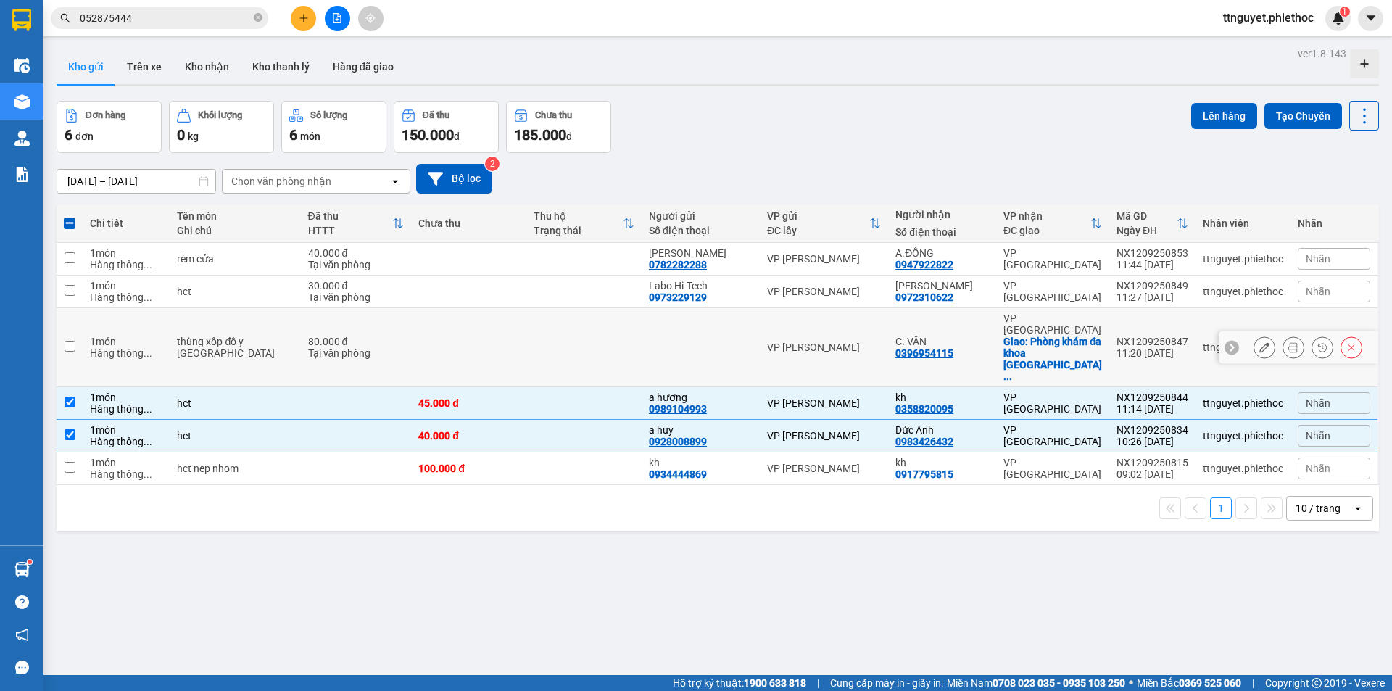
click at [308, 347] on div "Tại văn phòng" at bounding box center [356, 353] width 96 height 12
checkbox input "true"
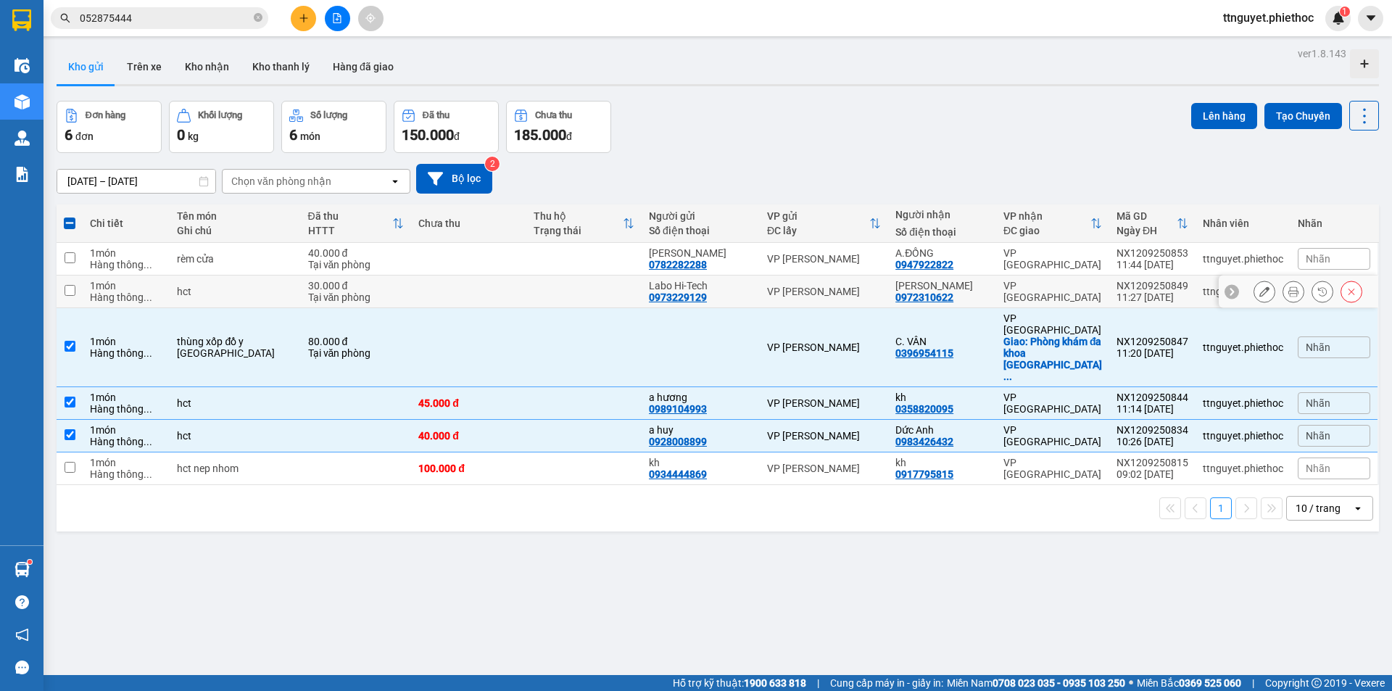
click at [308, 287] on div "30.000 đ" at bounding box center [356, 286] width 96 height 12
checkbox input "true"
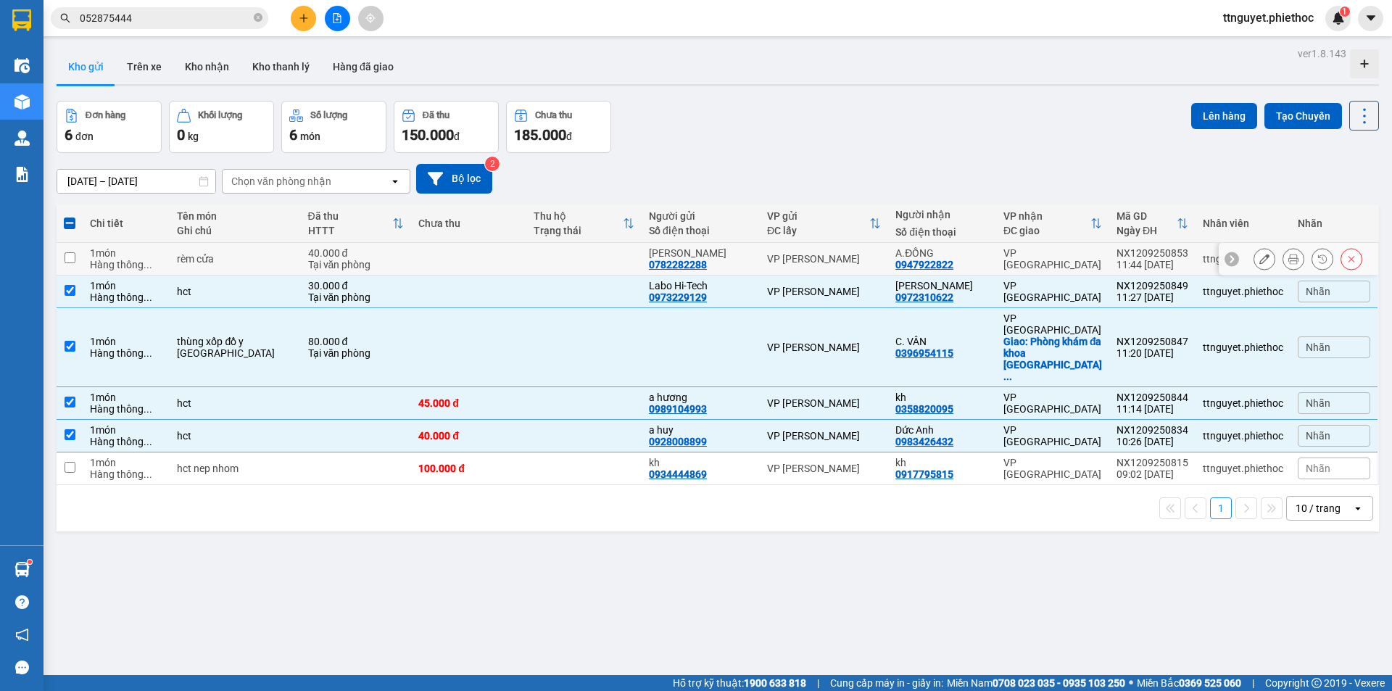
click at [308, 255] on div "40.000 đ" at bounding box center [356, 253] width 96 height 12
checkbox input "true"
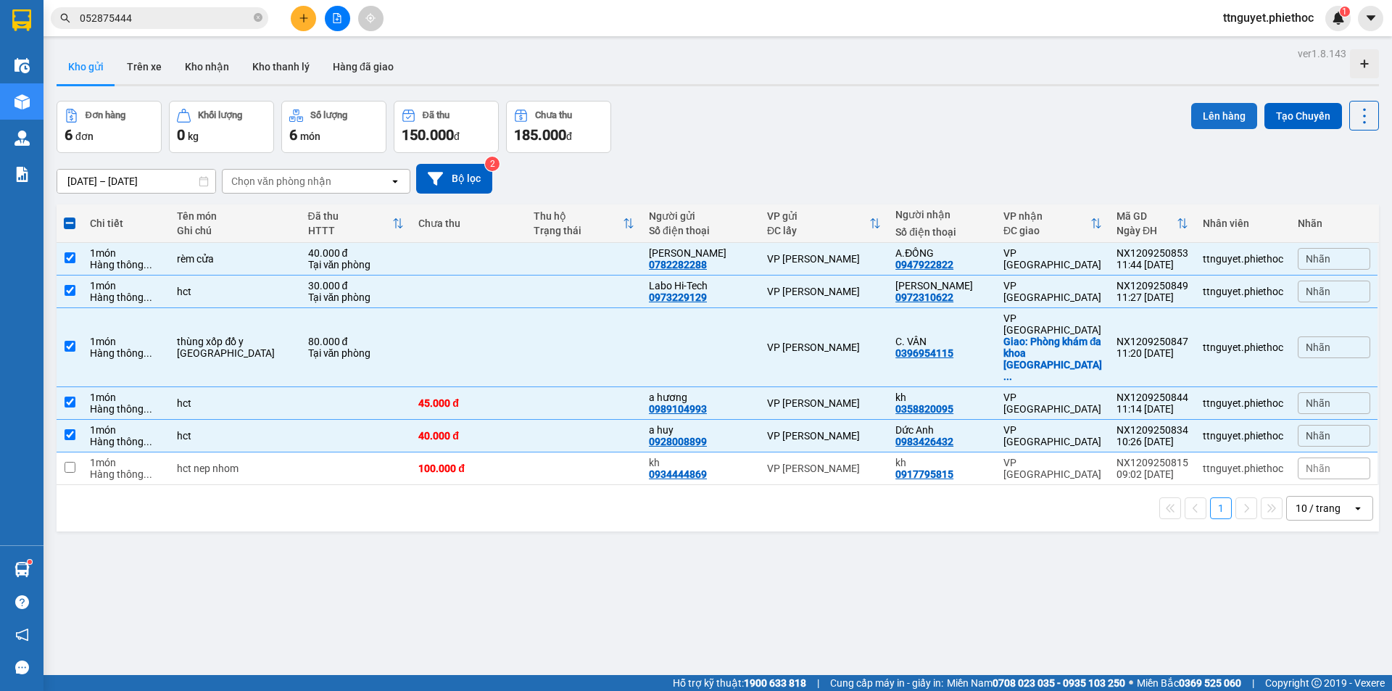
click at [1218, 110] on button "Lên hàng" at bounding box center [1224, 116] width 66 height 26
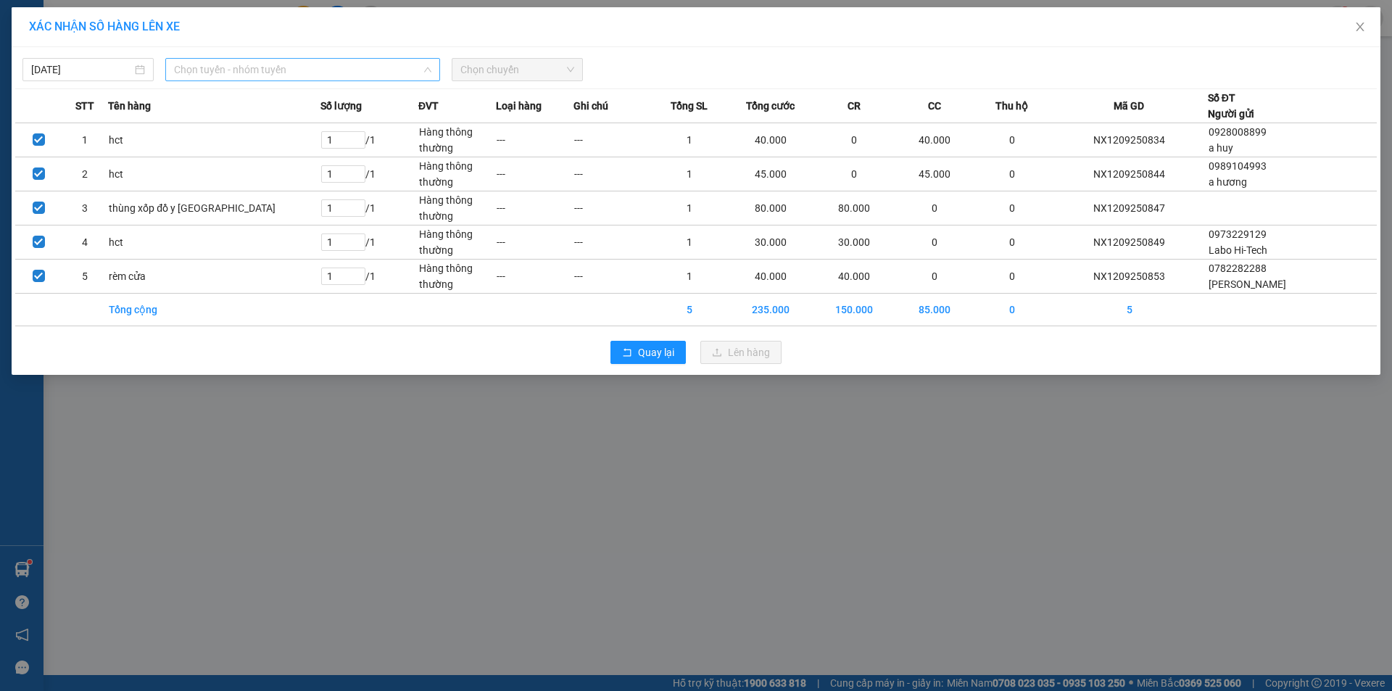
click at [252, 67] on span "Chọn tuyến - nhóm tuyến" at bounding box center [302, 70] width 257 height 22
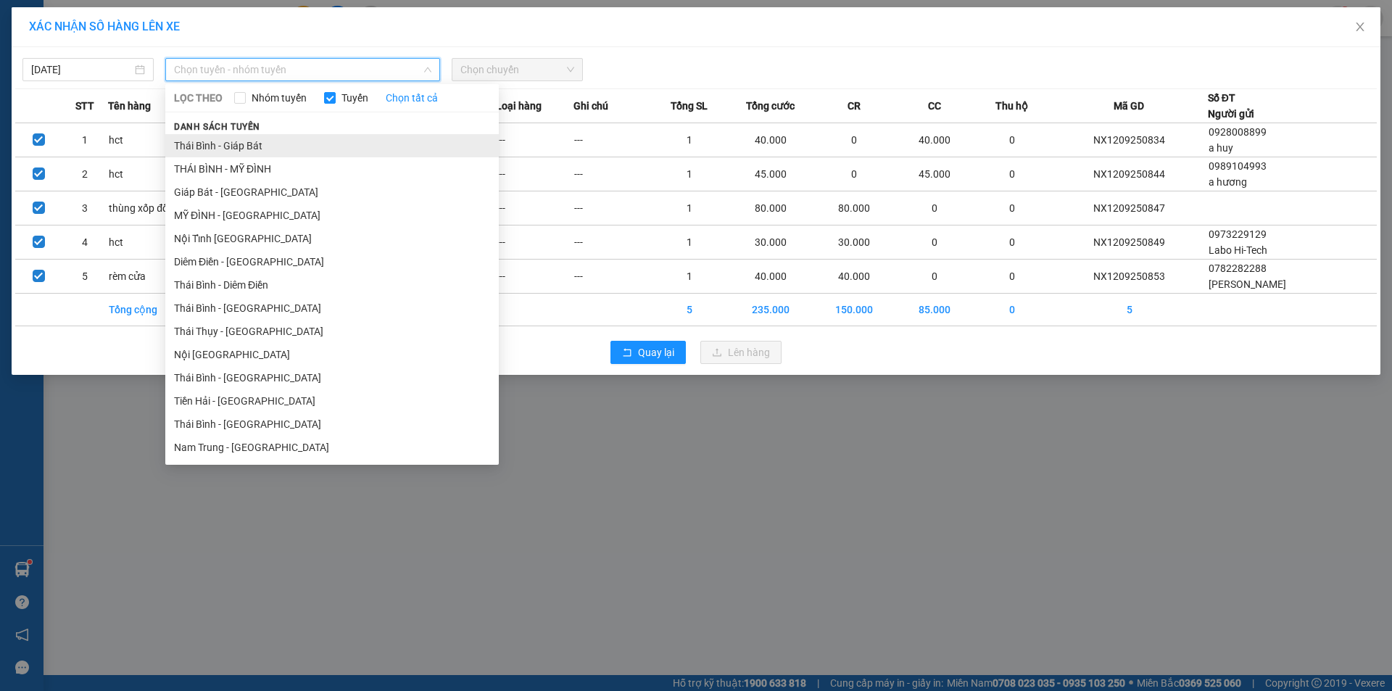
drag, startPoint x: 198, startPoint y: 213, endPoint x: 267, endPoint y: 154, distance: 90.5
click at [230, 184] on ul "[GEOGRAPHIC_DATA] - Giáp [GEOGRAPHIC_DATA] - [GEOGRAPHIC_DATA] Giáp Bát - [GEOG…" at bounding box center [332, 296] width 334 height 325
click at [505, 66] on span "Chọn chuyến" at bounding box center [517, 70] width 114 height 22
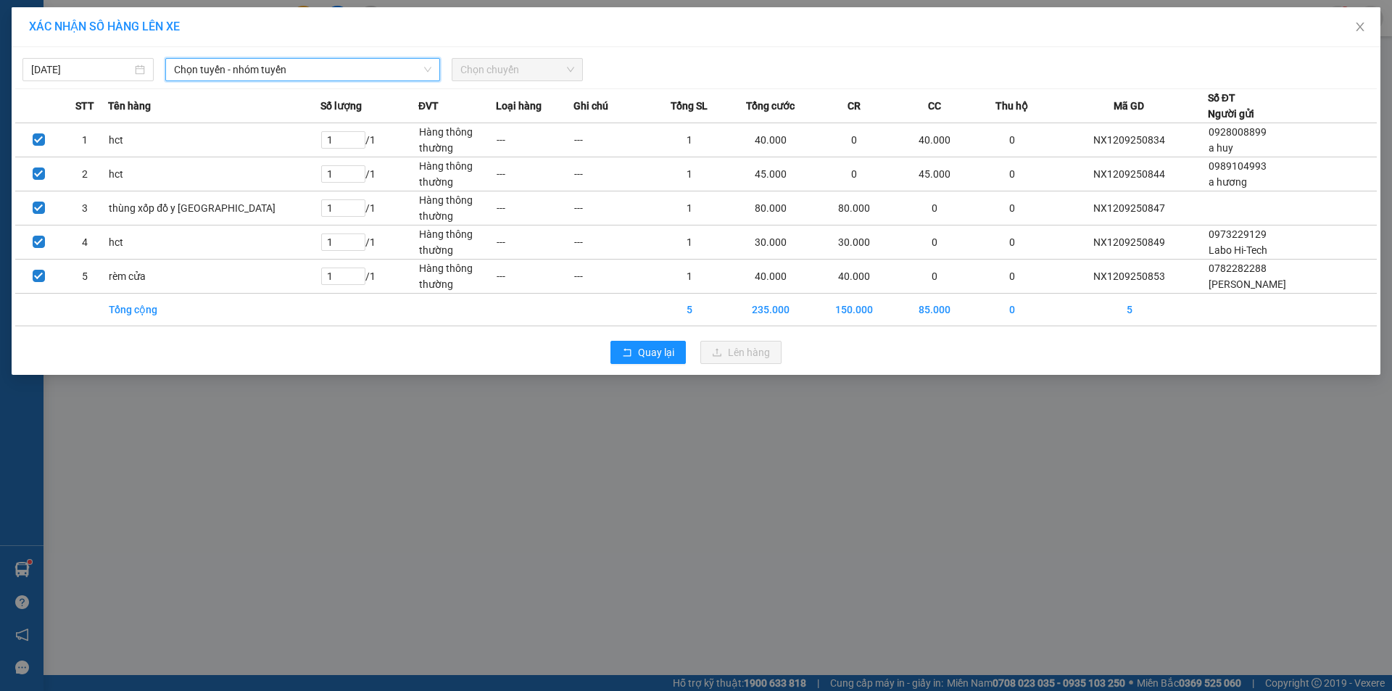
click at [505, 72] on span "Chọn chuyến" at bounding box center [517, 70] width 114 height 22
click at [204, 65] on span "Chọn tuyến - nhóm tuyến" at bounding box center [302, 70] width 257 height 22
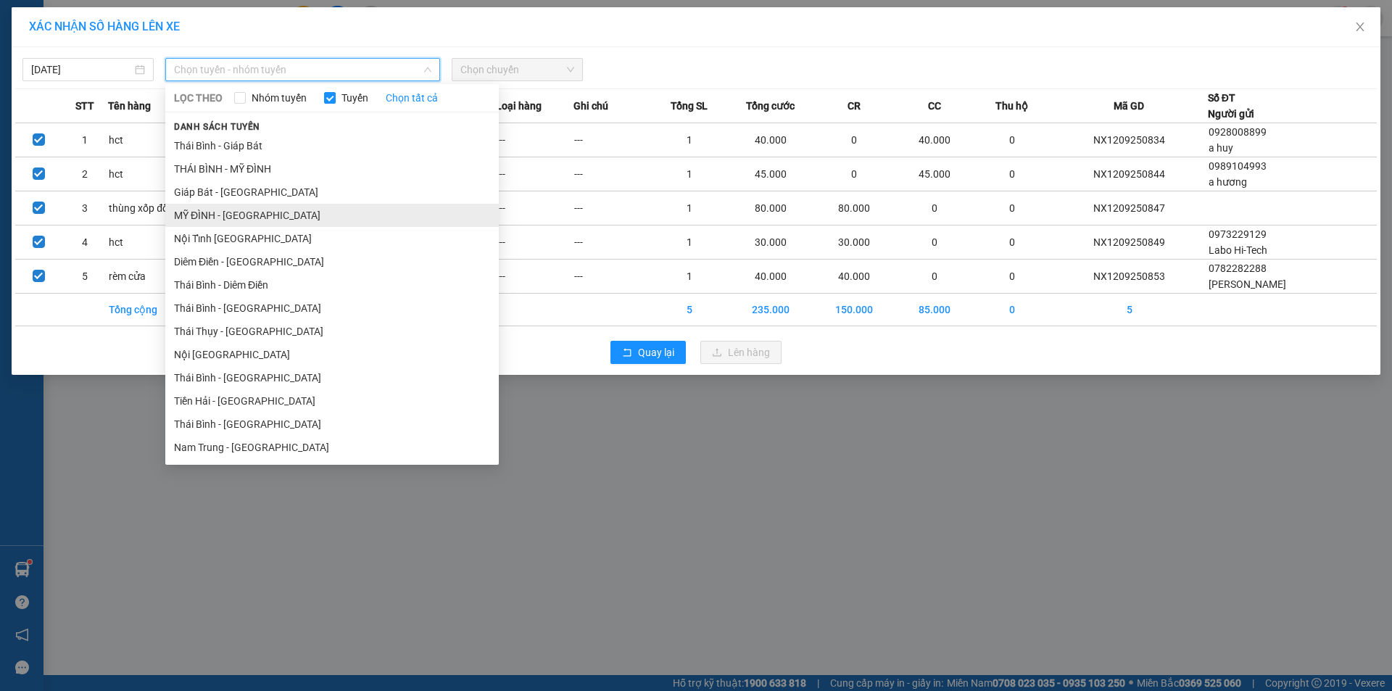
click at [189, 215] on li "MỸ ĐÌNH - [GEOGRAPHIC_DATA]" at bounding box center [332, 215] width 334 height 23
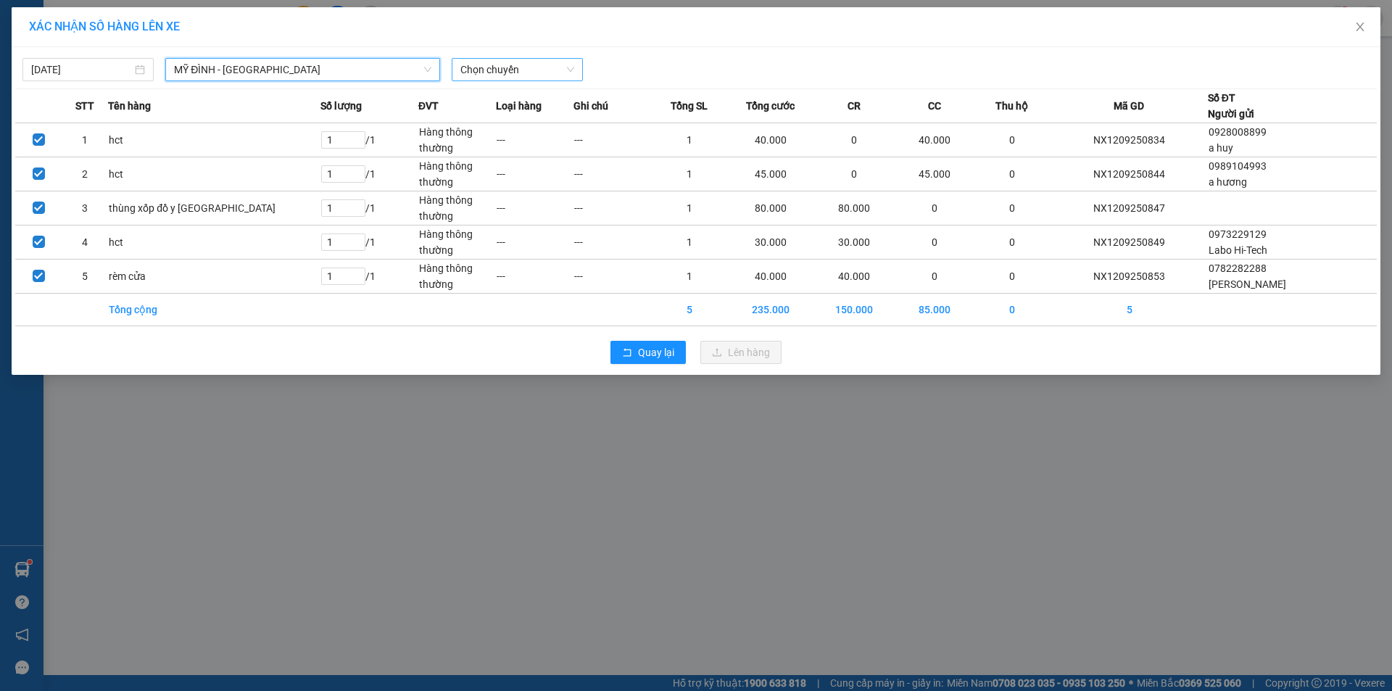
click at [490, 75] on span "Chọn chuyến" at bounding box center [517, 70] width 114 height 22
type input "2233"
click at [489, 96] on div "12:02 - 17B-022.33" at bounding box center [516, 99] width 113 height 16
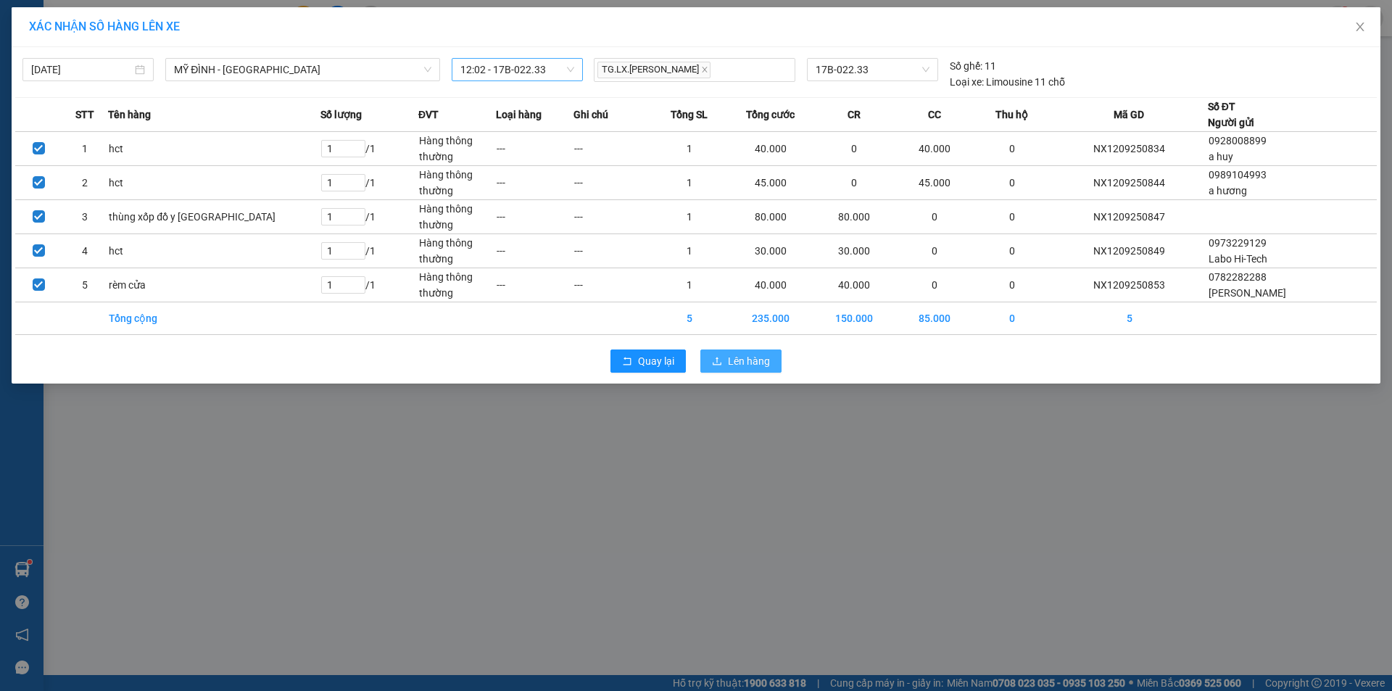
click at [732, 360] on span "Lên hàng" at bounding box center [749, 361] width 42 height 16
